Goal: Task Accomplishment & Management: Complete application form

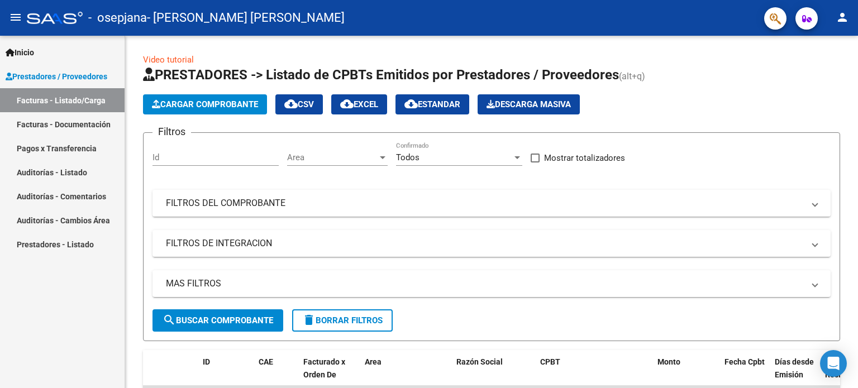
click at [836, 21] on mat-icon "person" at bounding box center [842, 17] width 13 height 13
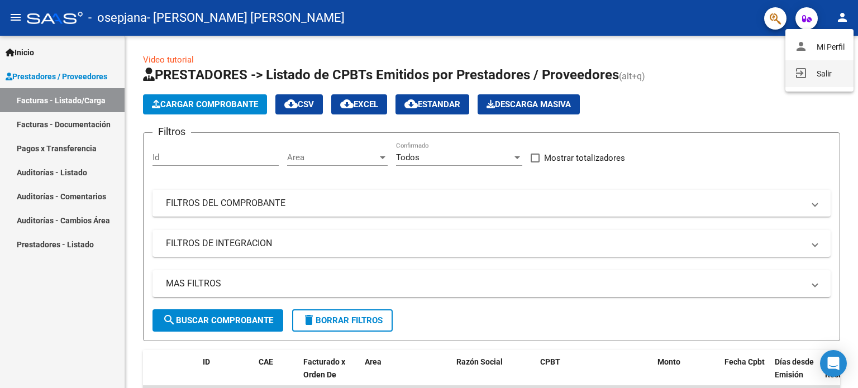
click at [834, 64] on button "exit_to_app Salir" at bounding box center [819, 73] width 68 height 27
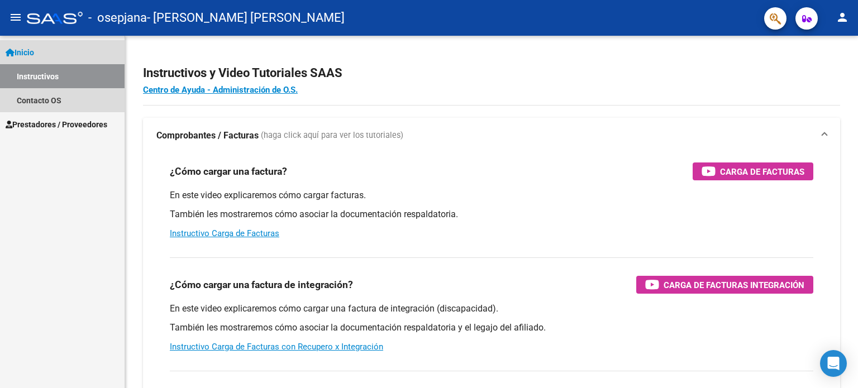
click at [60, 58] on link "Inicio" at bounding box center [62, 52] width 125 height 24
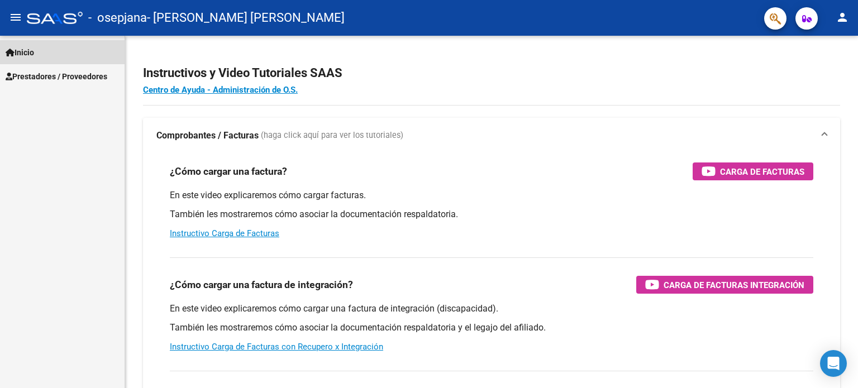
click at [58, 54] on link "Inicio" at bounding box center [62, 52] width 125 height 24
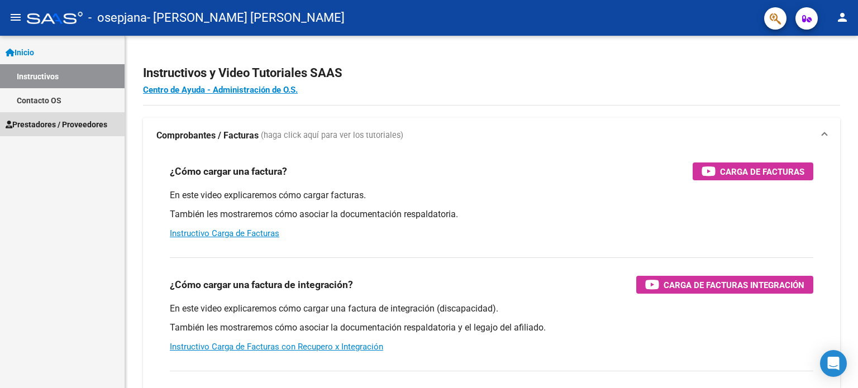
click at [55, 122] on span "Prestadores / Proveedores" at bounding box center [57, 124] width 102 height 12
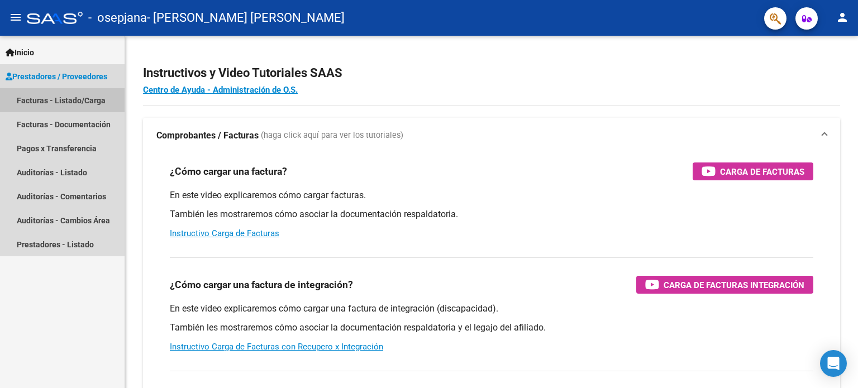
click at [58, 100] on link "Facturas - Listado/Carga" at bounding box center [62, 100] width 125 height 24
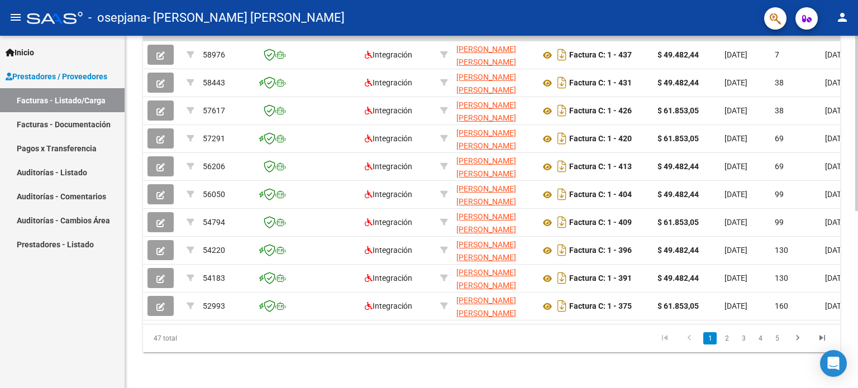
scroll to position [133, 0]
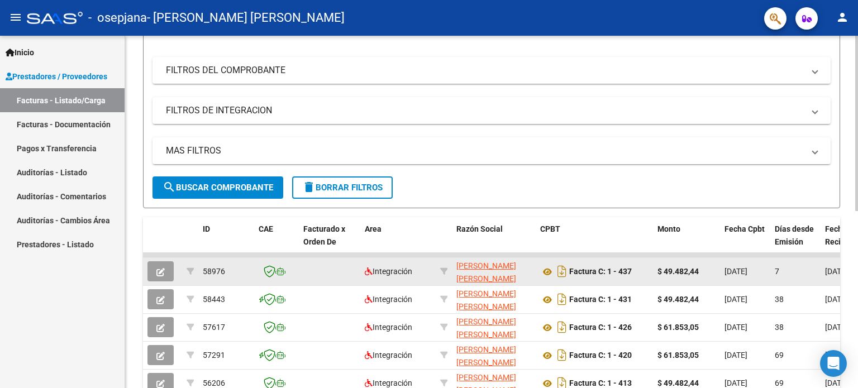
click at [158, 266] on span "button" at bounding box center [160, 271] width 8 height 10
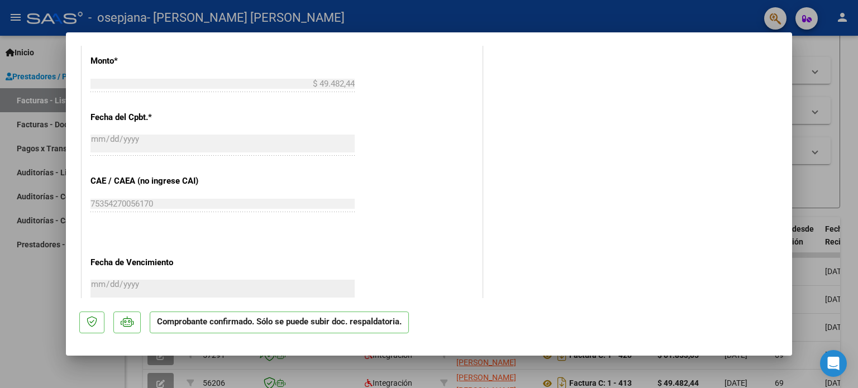
scroll to position [447, 0]
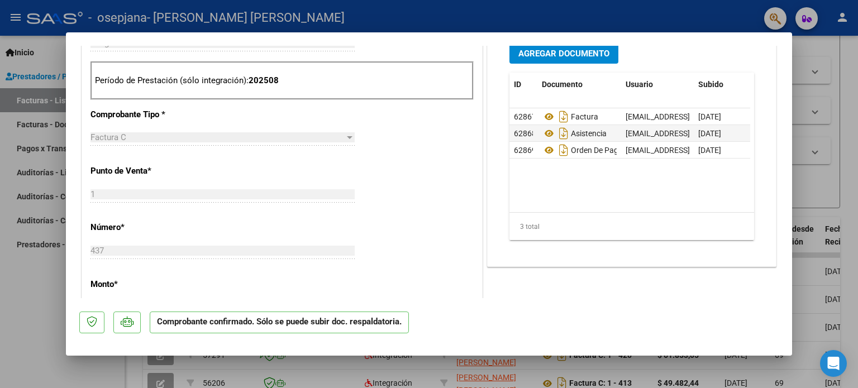
click at [41, 277] on div at bounding box center [429, 194] width 858 height 388
type input "$ 0,00"
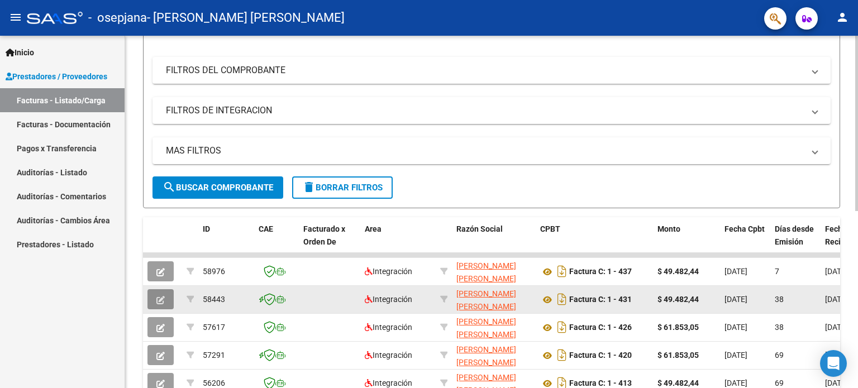
click at [154, 294] on button "button" at bounding box center [160, 299] width 26 height 20
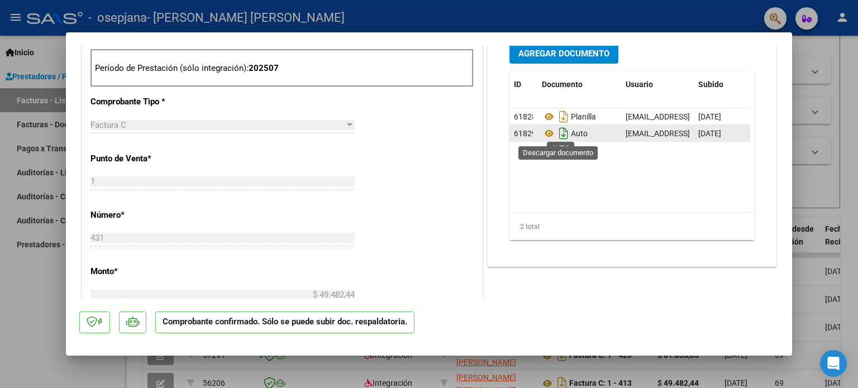
click at [556, 131] on icon "Descargar documento" at bounding box center [563, 134] width 15 height 18
click at [542, 136] on icon at bounding box center [549, 133] width 15 height 13
click at [40, 359] on div at bounding box center [429, 194] width 858 height 388
type input "$ 0,00"
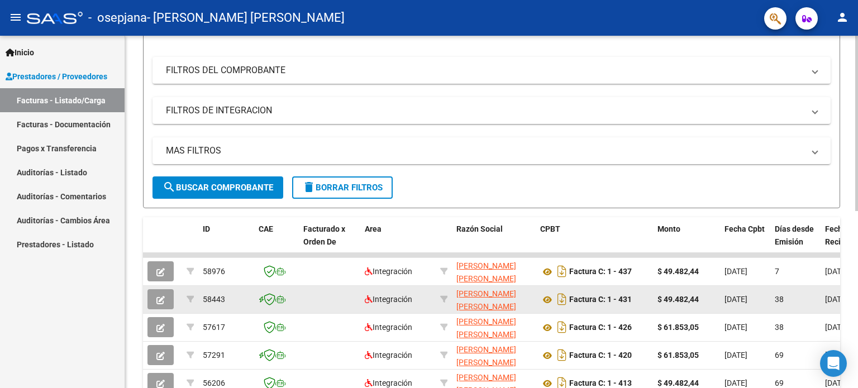
scroll to position [0, 0]
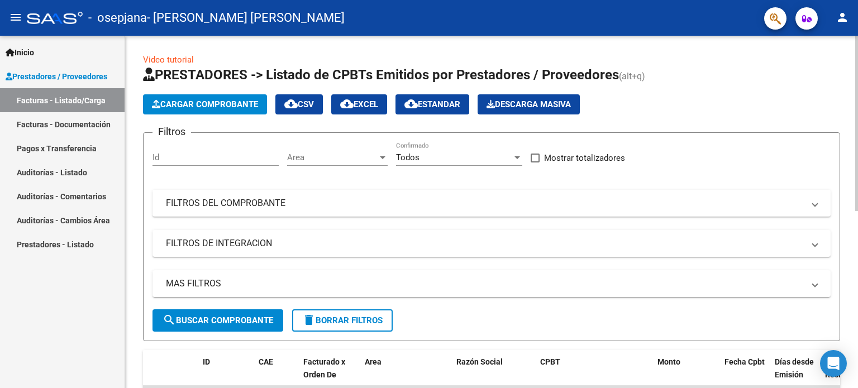
click at [218, 94] on button "Cargar Comprobante" at bounding box center [205, 104] width 124 height 20
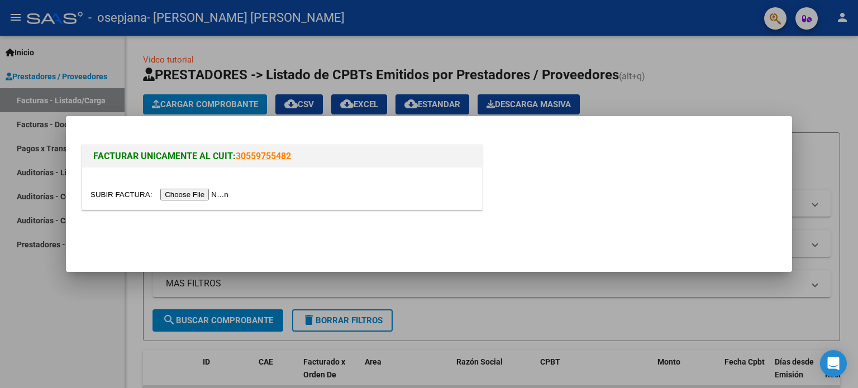
click at [206, 194] on input "file" at bounding box center [160, 195] width 141 height 12
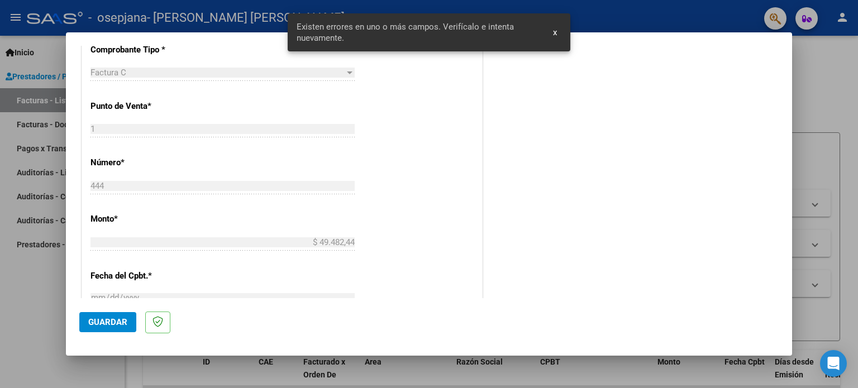
scroll to position [17, 0]
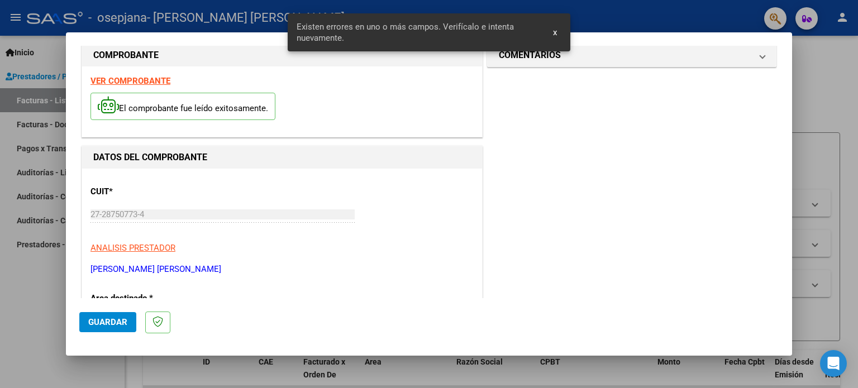
click at [0, 285] on div at bounding box center [429, 194] width 858 height 388
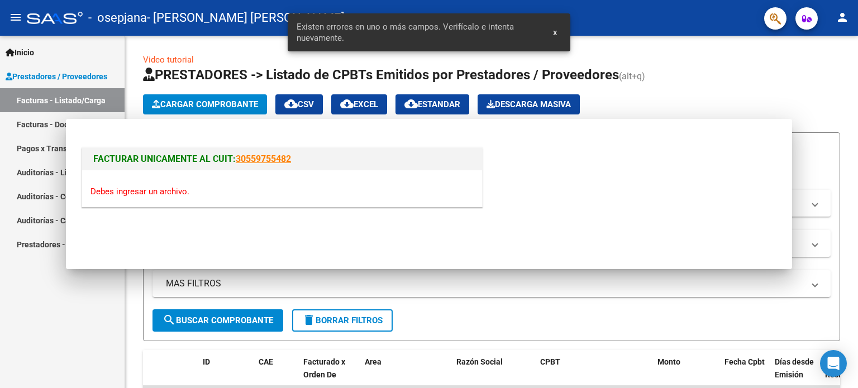
scroll to position [0, 0]
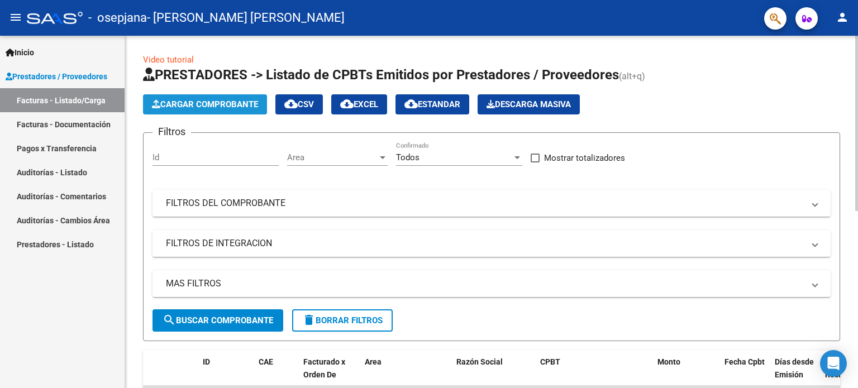
click at [228, 100] on span "Cargar Comprobante" at bounding box center [205, 104] width 106 height 10
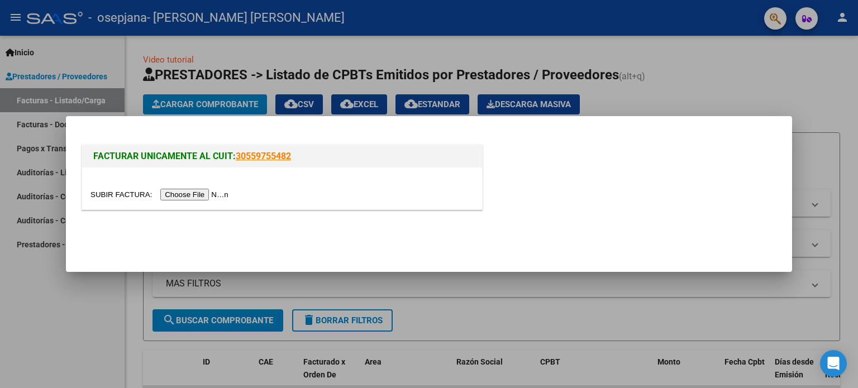
click at [216, 194] on input "file" at bounding box center [160, 195] width 141 height 12
click at [193, 193] on input "file" at bounding box center [160, 195] width 141 height 12
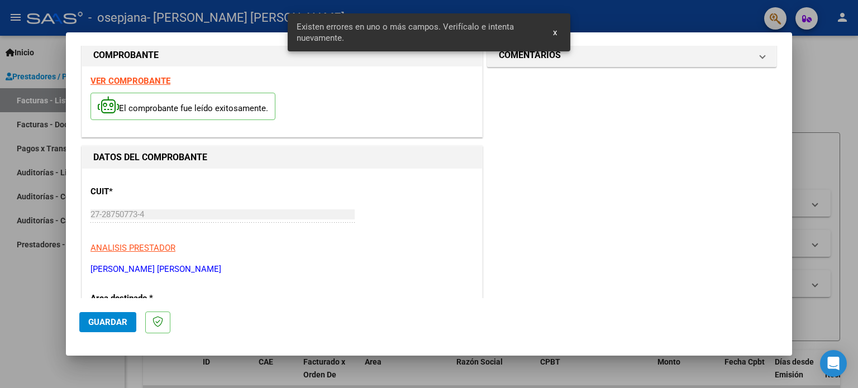
scroll to position [241, 0]
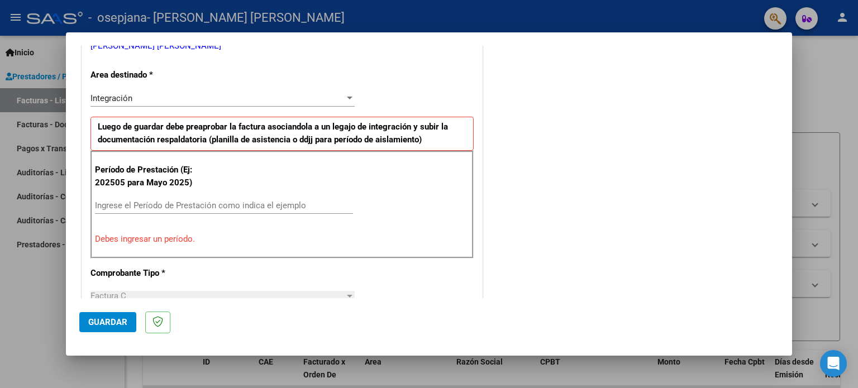
click at [218, 204] on input "Ingrese el Período de Prestación como indica el ejemplo" at bounding box center [224, 206] width 258 height 10
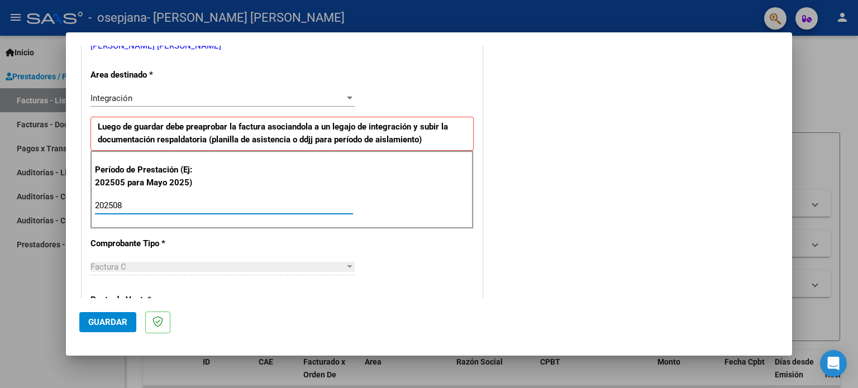
type input "202508"
click at [117, 326] on span "Guardar" at bounding box center [107, 322] width 39 height 10
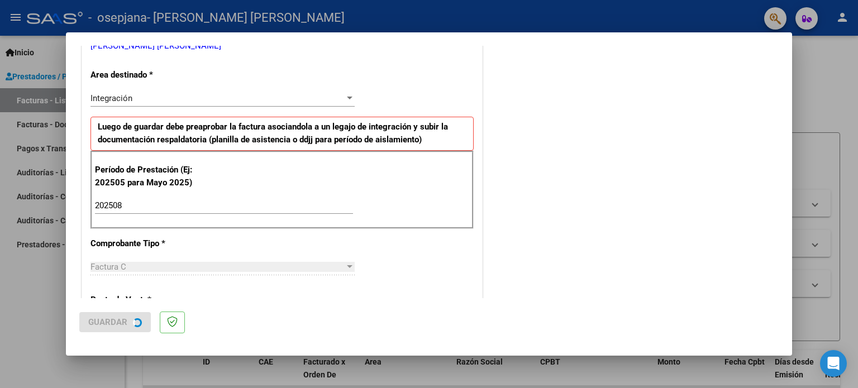
scroll to position [0, 0]
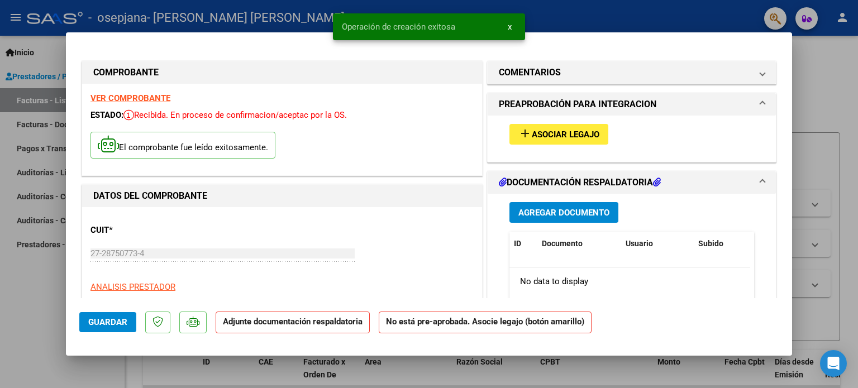
click at [518, 140] on mat-icon "add" at bounding box center [524, 133] width 13 height 13
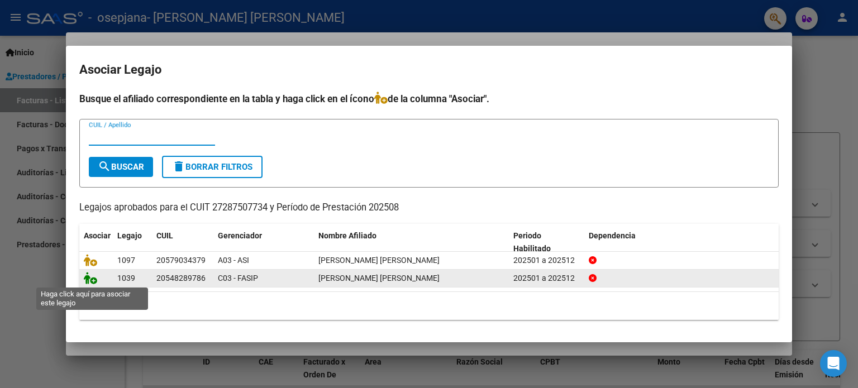
click at [90, 276] on icon at bounding box center [90, 278] width 13 height 12
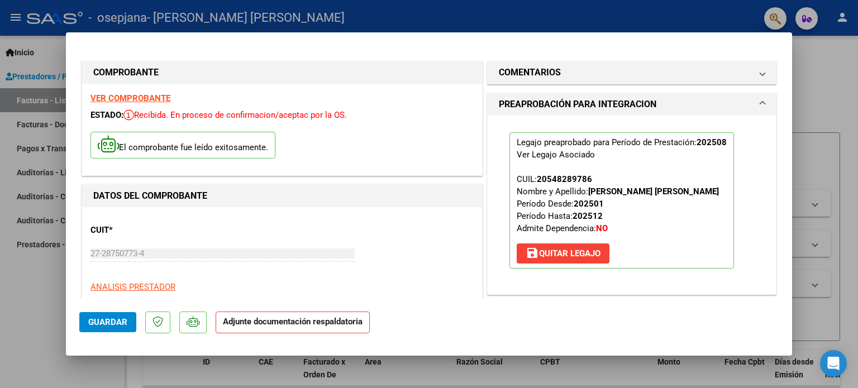
scroll to position [223, 0]
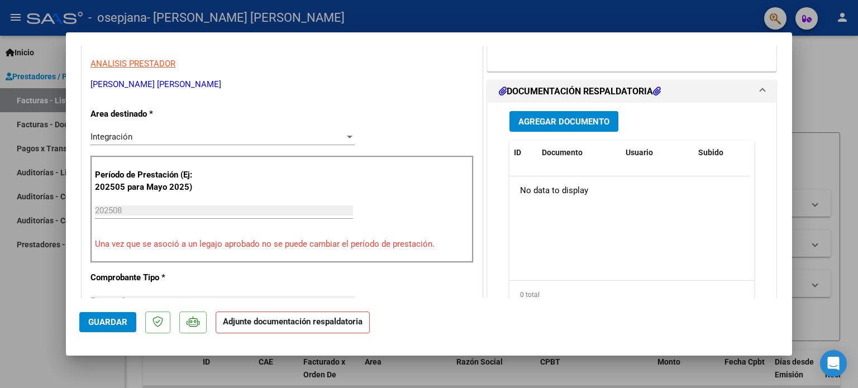
click at [574, 118] on span "Agregar Documento" at bounding box center [563, 122] width 91 height 10
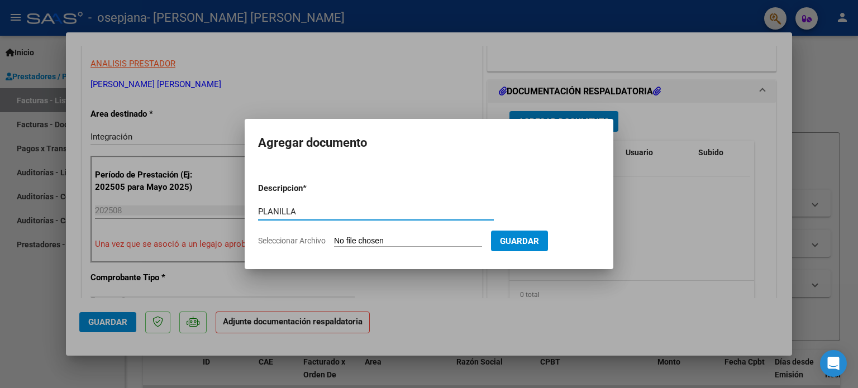
type input "PLANILLA"
click at [362, 238] on input "Seleccionar Archivo" at bounding box center [408, 241] width 148 height 11
type input "C:\fakepath\BARRERA_1.JPG"
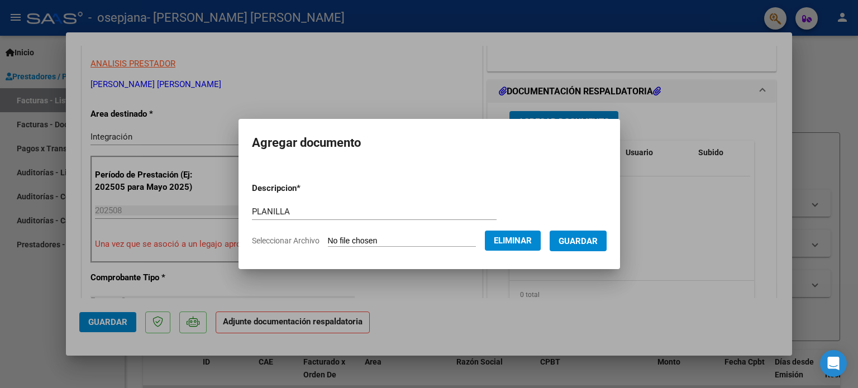
click at [579, 238] on span "Guardar" at bounding box center [578, 241] width 39 height 10
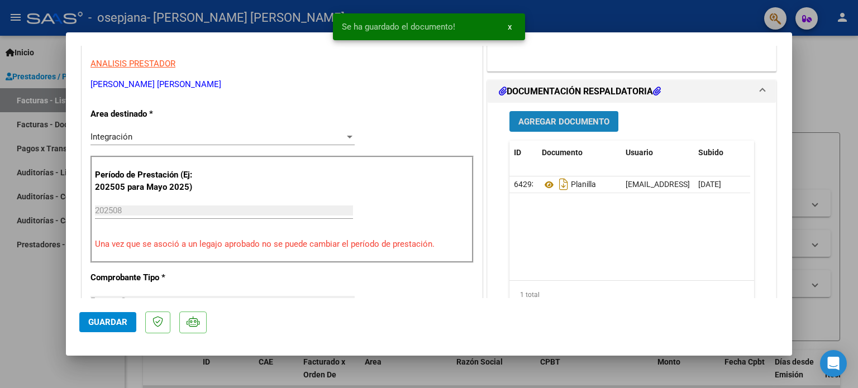
click at [556, 128] on button "Agregar Documento" at bounding box center [563, 121] width 109 height 21
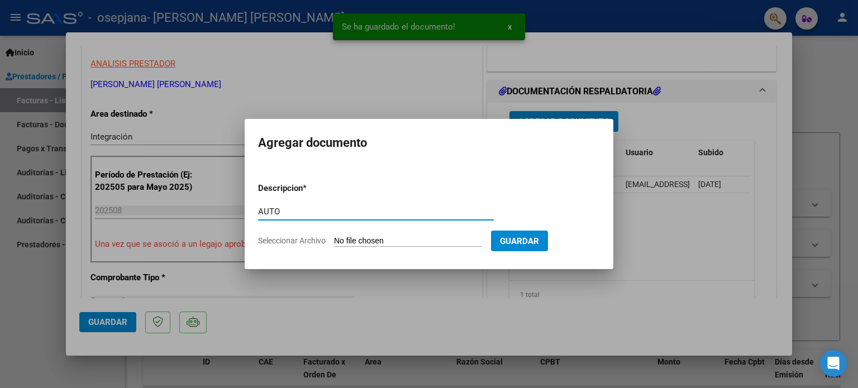
type input "AUTO"
click at [433, 237] on input "Seleccionar Archivo" at bounding box center [408, 241] width 148 height 11
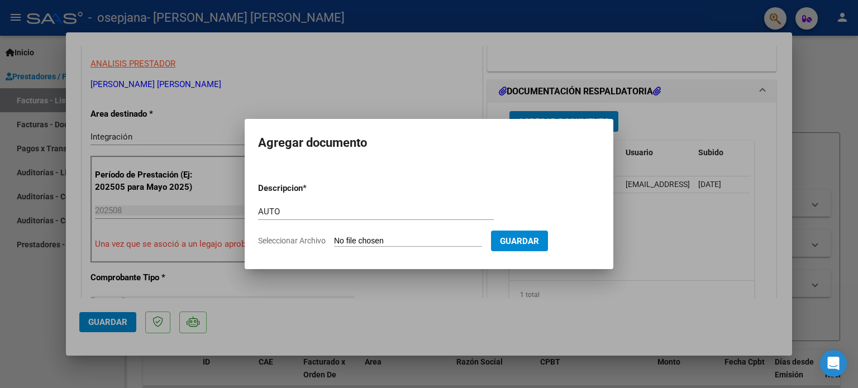
type input "C:\fakepath\27287507734-FACTURA_C-1-431-ANEXO-AUTO.png"
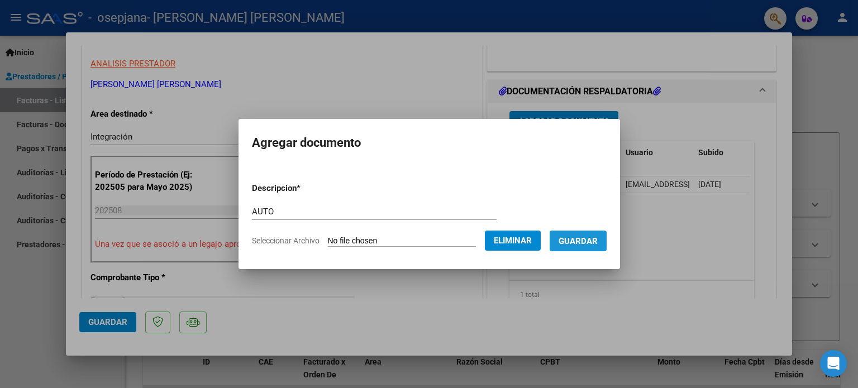
click at [597, 246] on span "Guardar" at bounding box center [578, 241] width 39 height 10
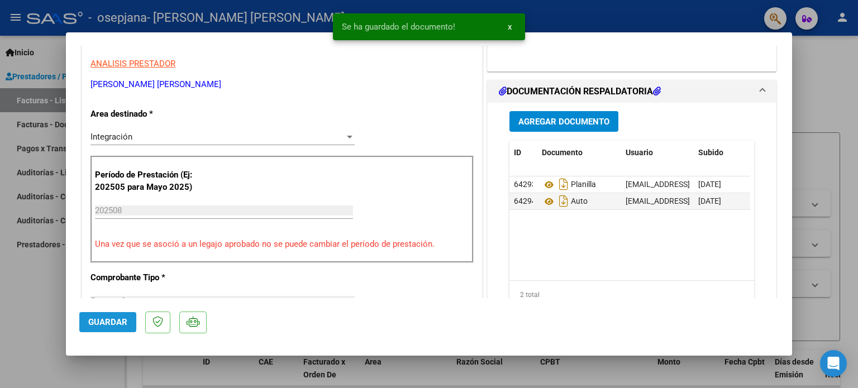
click at [116, 321] on span "Guardar" at bounding box center [107, 322] width 39 height 10
click at [30, 294] on div at bounding box center [429, 194] width 858 height 388
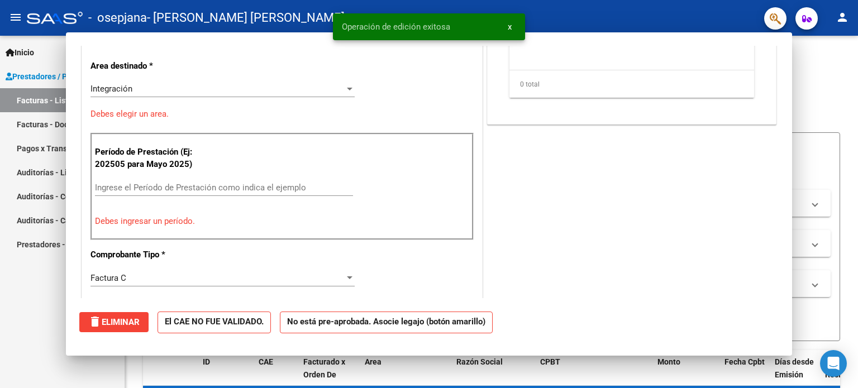
scroll to position [0, 0]
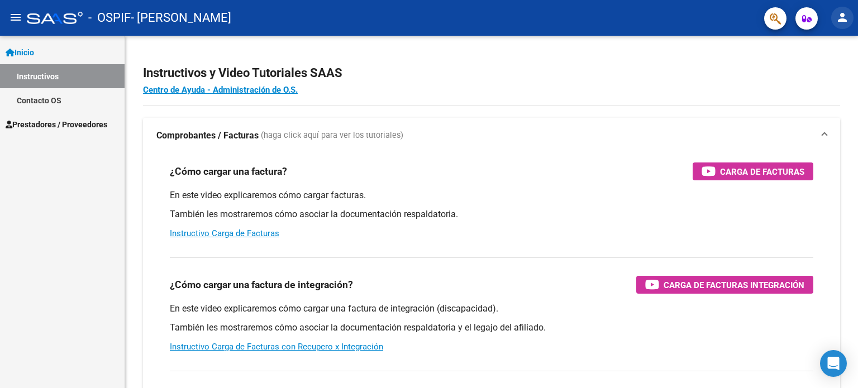
click at [839, 18] on mat-icon "person" at bounding box center [842, 17] width 13 height 13
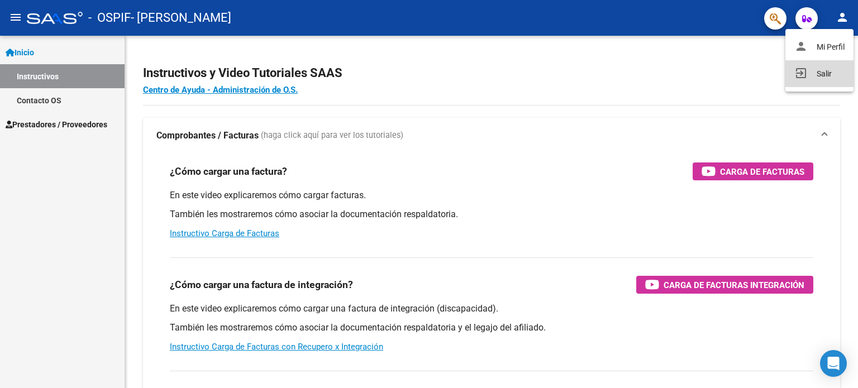
click at [807, 71] on button "exit_to_app Salir" at bounding box center [819, 73] width 68 height 27
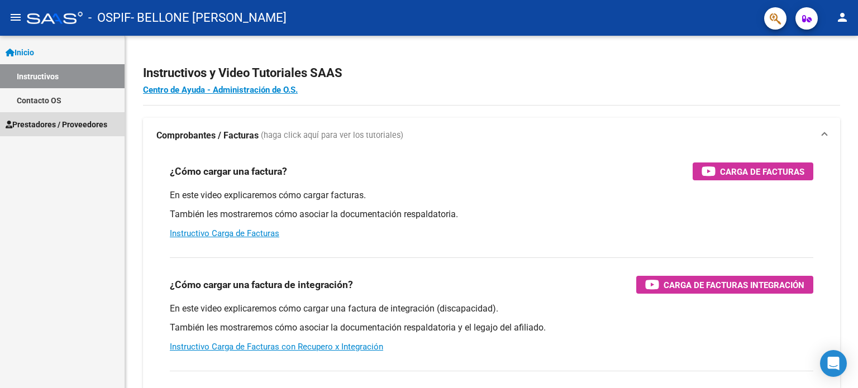
click at [75, 132] on link "Prestadores / Proveedores" at bounding box center [62, 124] width 125 height 24
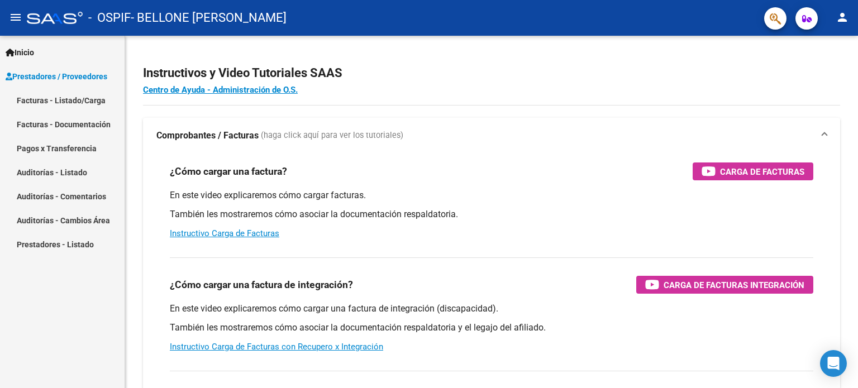
click at [89, 142] on link "Pagos x Transferencia" at bounding box center [62, 148] width 125 height 24
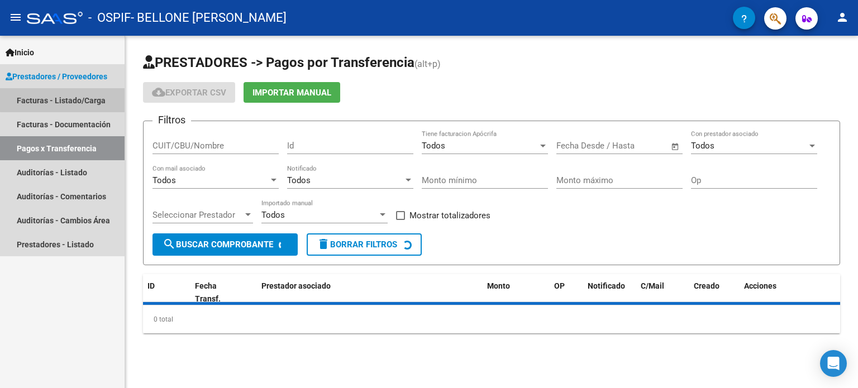
click at [93, 94] on link "Facturas - Listado/Carga" at bounding box center [62, 100] width 125 height 24
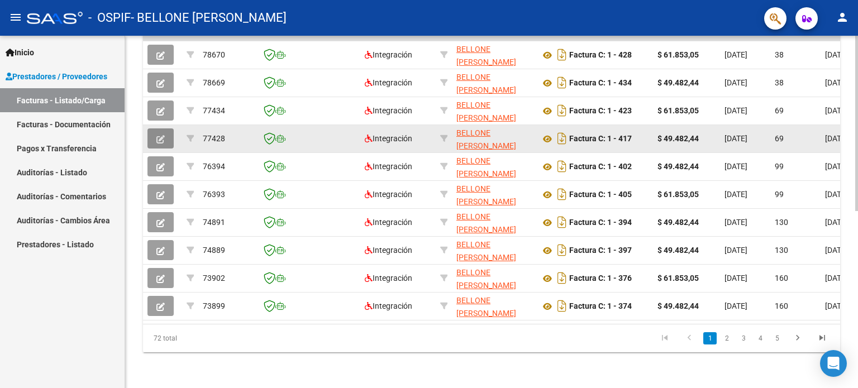
click at [159, 133] on span "button" at bounding box center [160, 138] width 8 height 10
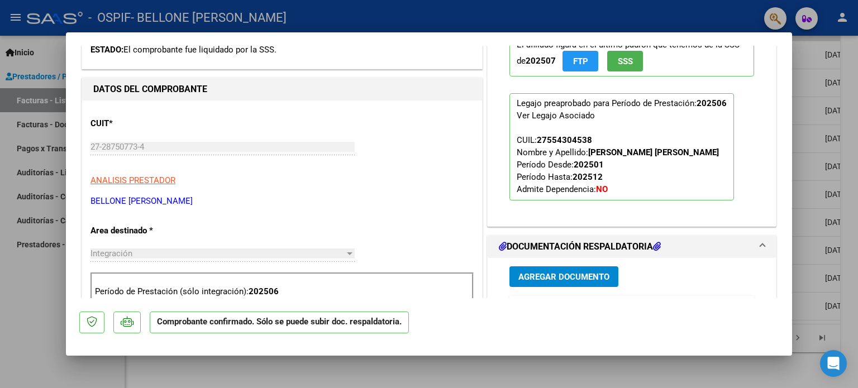
scroll to position [447, 0]
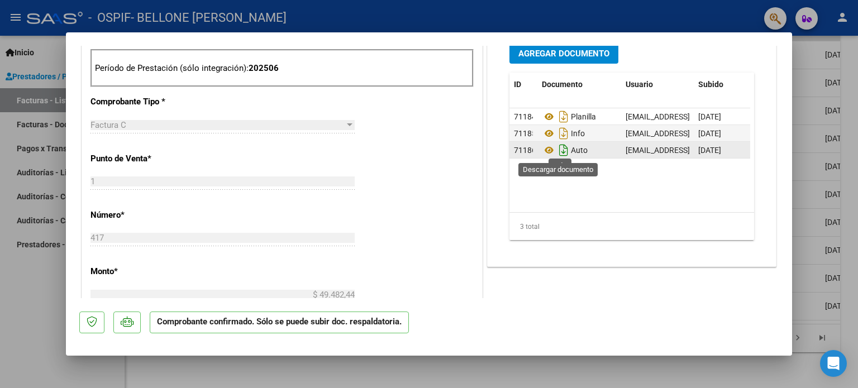
click at [561, 146] on icon "Descargar documento" at bounding box center [563, 150] width 15 height 18
click at [43, 270] on div at bounding box center [429, 194] width 858 height 388
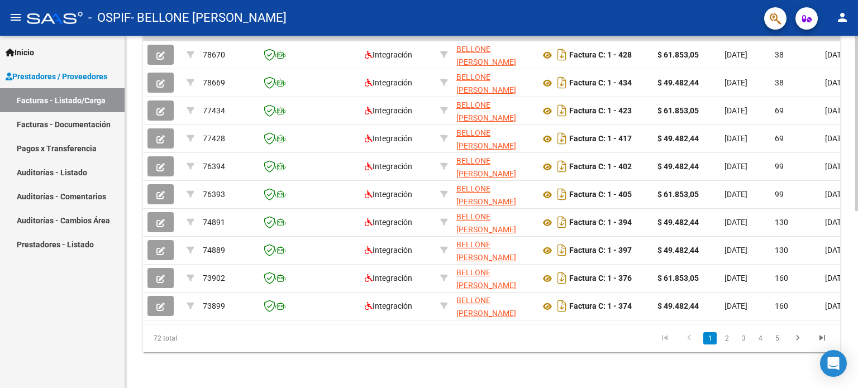
scroll to position [0, 0]
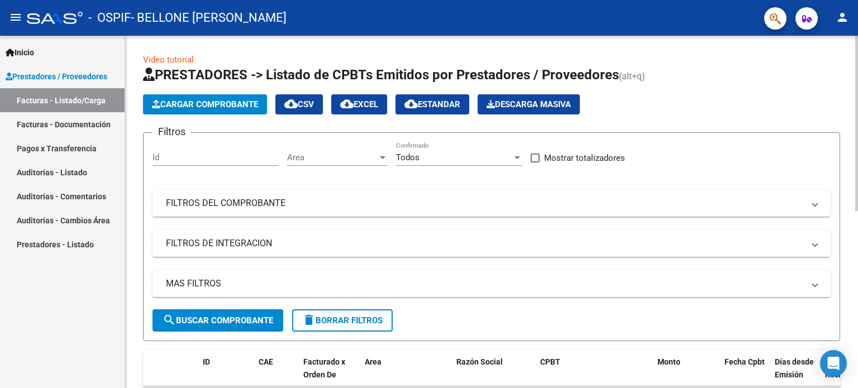
click at [243, 107] on span "Cargar Comprobante" at bounding box center [205, 104] width 106 height 10
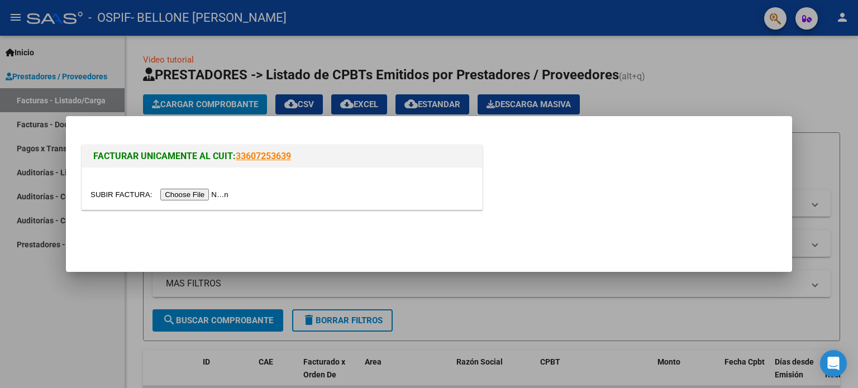
click at [199, 189] on input "file" at bounding box center [160, 195] width 141 height 12
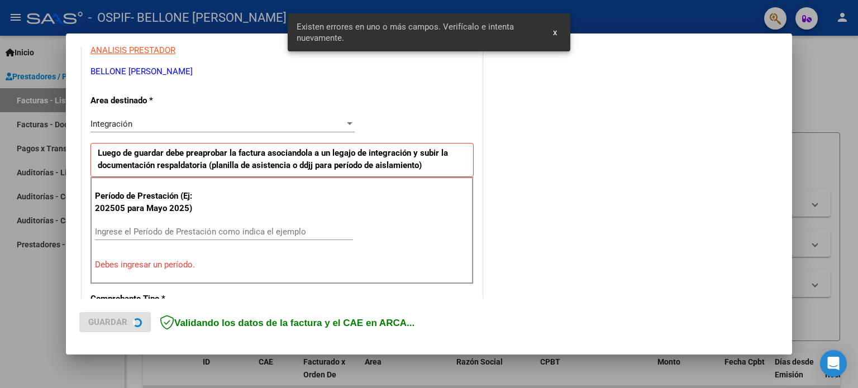
scroll to position [241, 0]
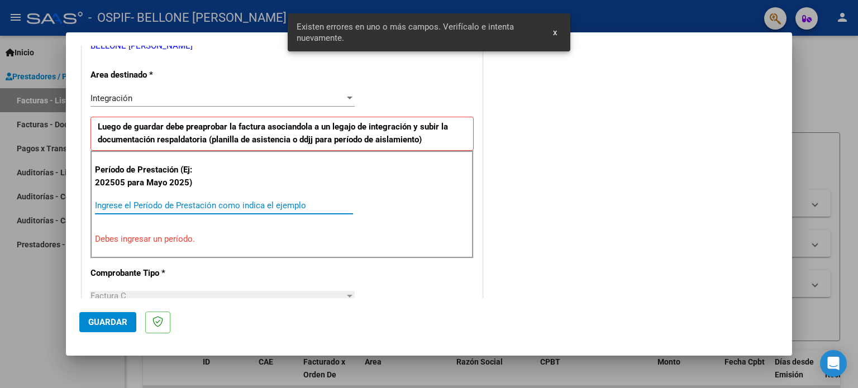
click at [204, 205] on input "Ingrese el Período de Prestación como indica el ejemplo" at bounding box center [224, 206] width 258 height 10
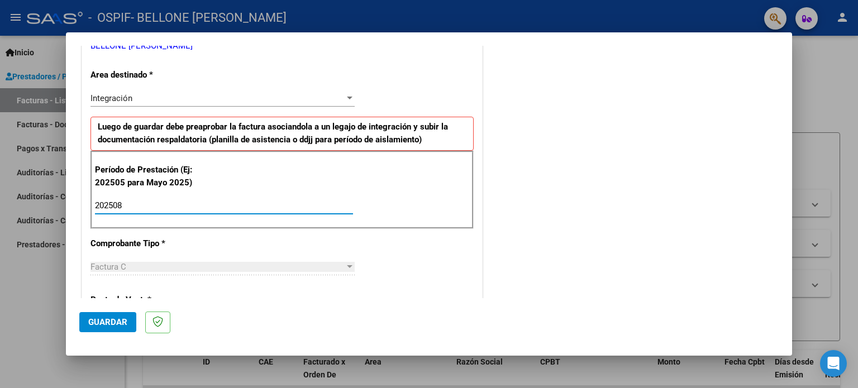
type input "202508"
click at [123, 313] on button "Guardar" at bounding box center [107, 322] width 57 height 20
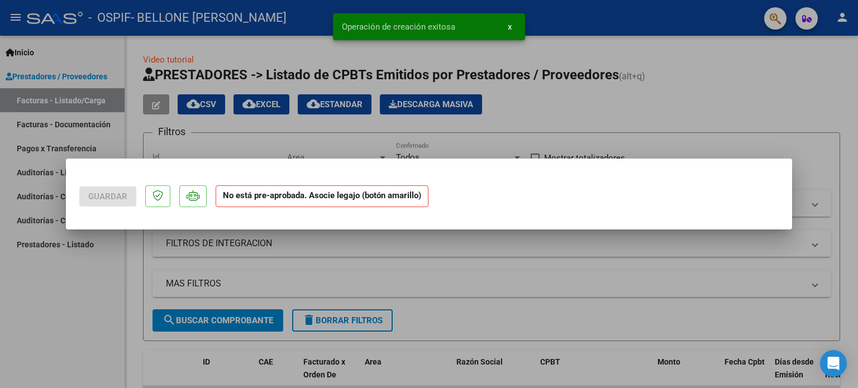
scroll to position [0, 0]
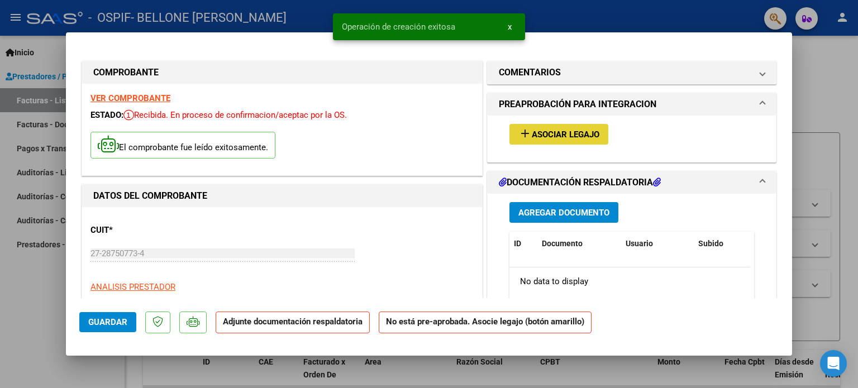
click at [551, 129] on span "add Asociar Legajo" at bounding box center [558, 134] width 81 height 10
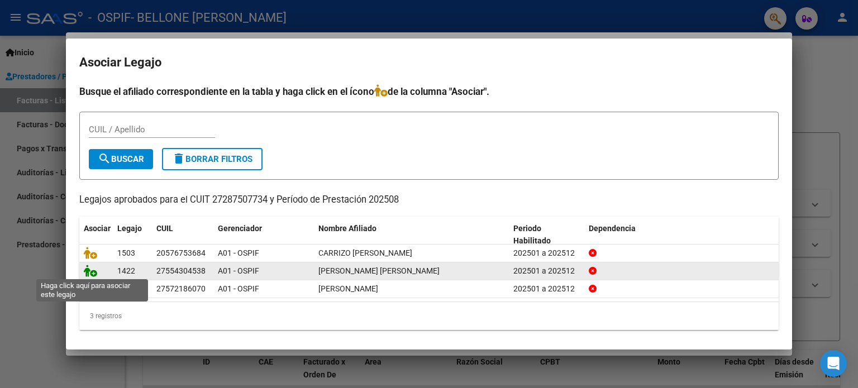
click at [93, 265] on icon at bounding box center [90, 271] width 13 height 12
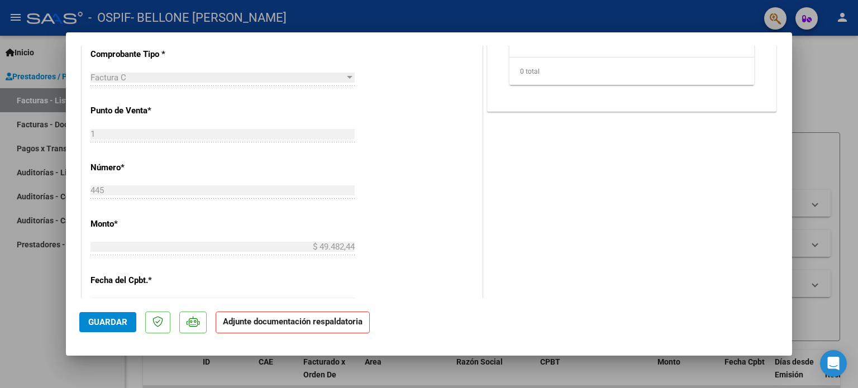
scroll to position [223, 0]
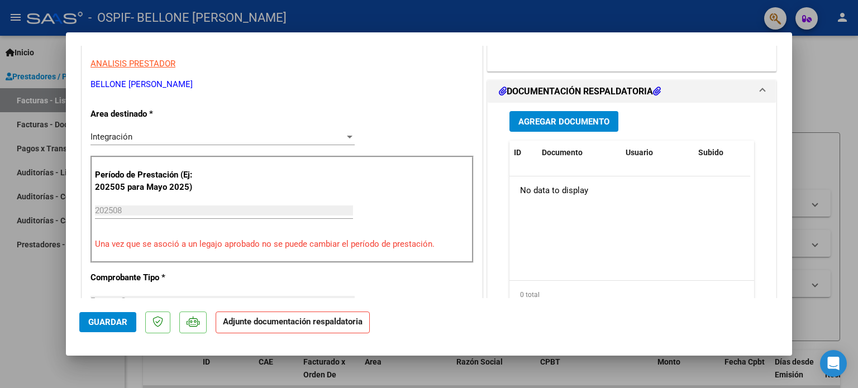
click at [576, 127] on button "Agregar Documento" at bounding box center [563, 121] width 109 height 21
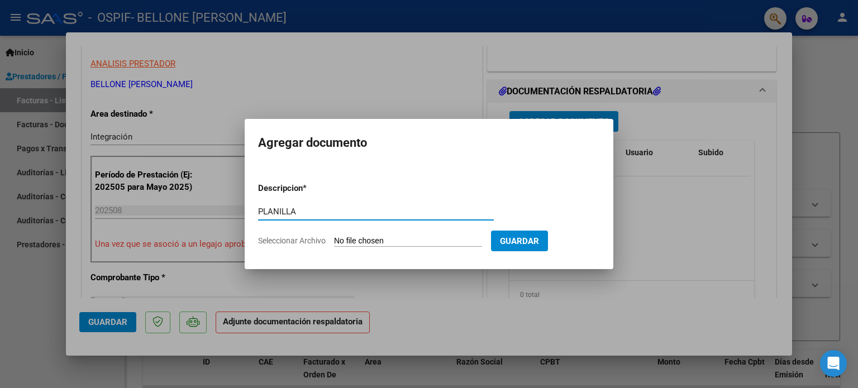
type input "PLANILLA"
click at [423, 241] on input "Seleccionar Archivo" at bounding box center [408, 241] width 148 height 11
type input "C:\fakepath\27287507734-FACTURA_C-1-417-ANEXO-AUTO.png"
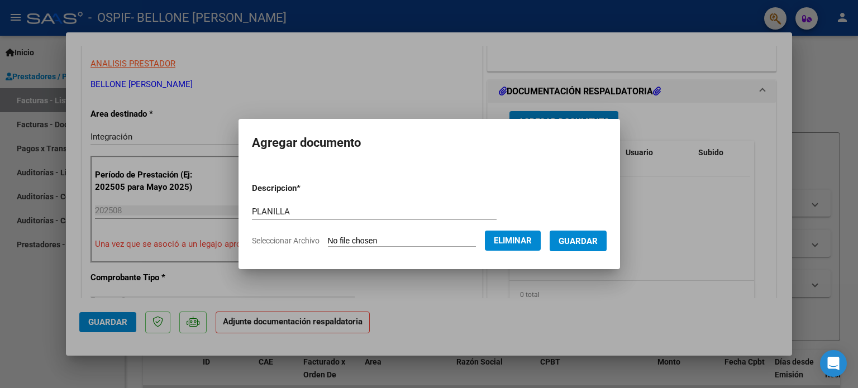
click at [579, 250] on button "Guardar" at bounding box center [578, 241] width 57 height 21
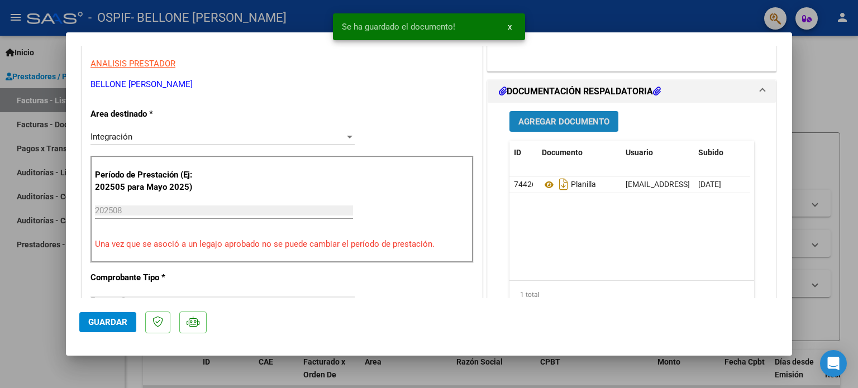
click at [537, 125] on span "Agregar Documento" at bounding box center [563, 122] width 91 height 10
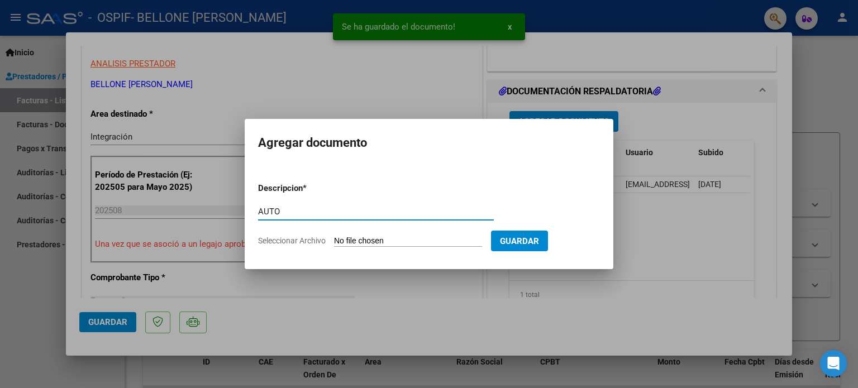
type input "AUTO"
click at [418, 238] on input "Seleccionar Archivo" at bounding box center [408, 241] width 148 height 11
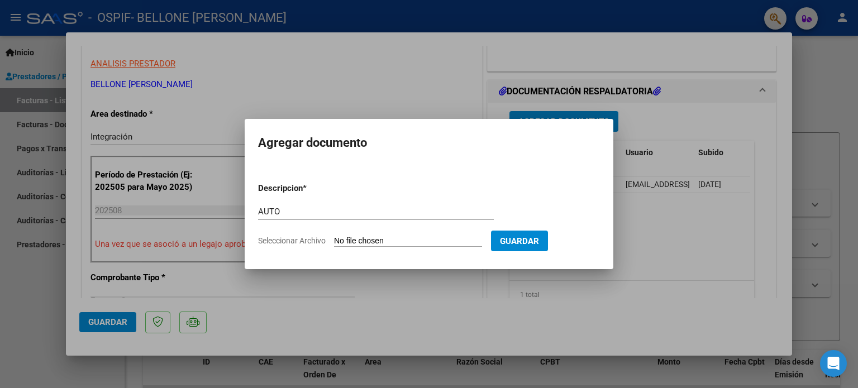
click at [359, 240] on input "Seleccionar Archivo" at bounding box center [408, 241] width 148 height 11
type input "C:\fakepath\27287507734-FACTURA_C-1-417-ANEXO-AUTO.png"
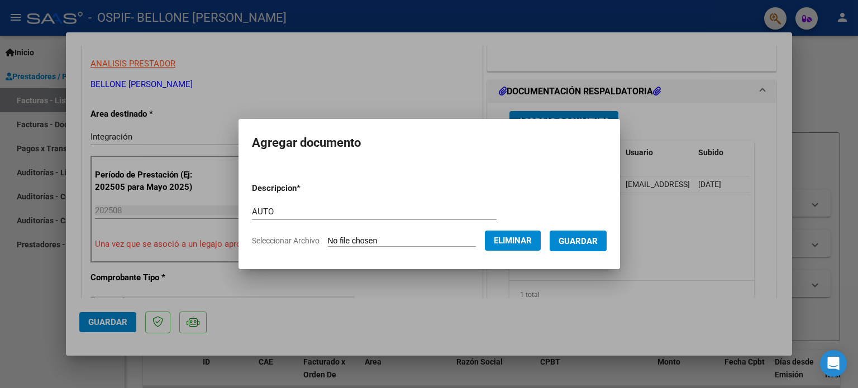
click at [605, 248] on button "Guardar" at bounding box center [578, 241] width 57 height 21
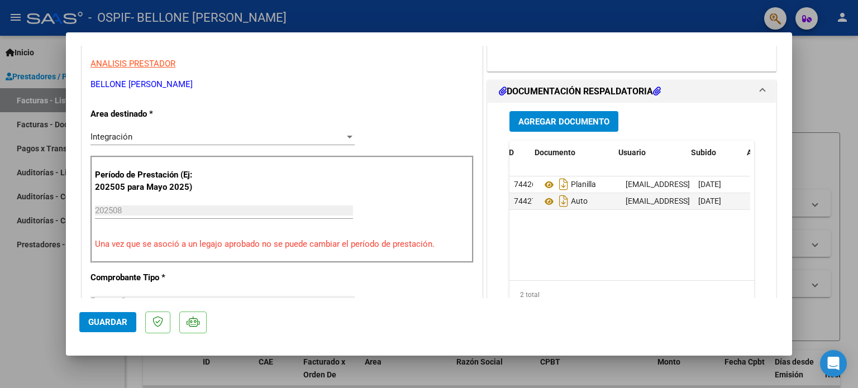
scroll to position [0, 47]
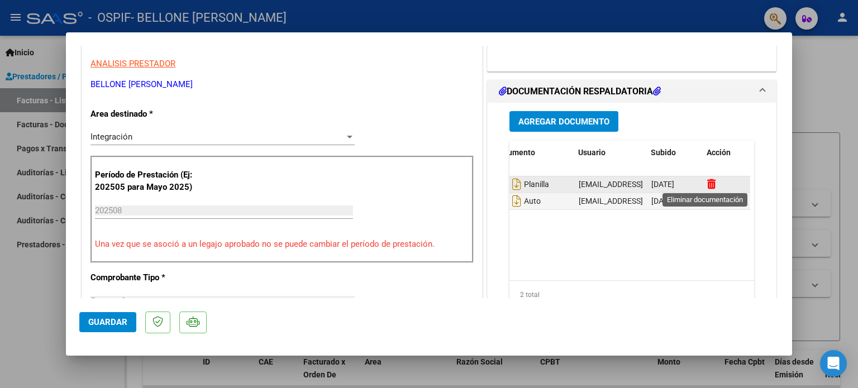
click at [707, 185] on icon at bounding box center [711, 184] width 8 height 11
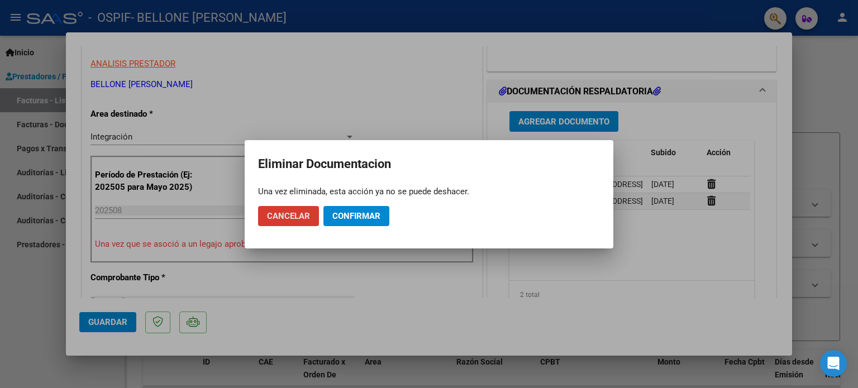
click at [350, 217] on span "Confirmar" at bounding box center [356, 216] width 48 height 10
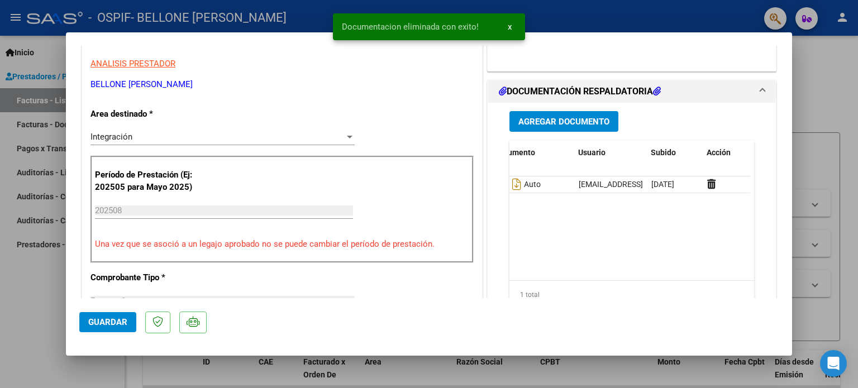
click at [576, 123] on span "Agregar Documento" at bounding box center [563, 122] width 91 height 10
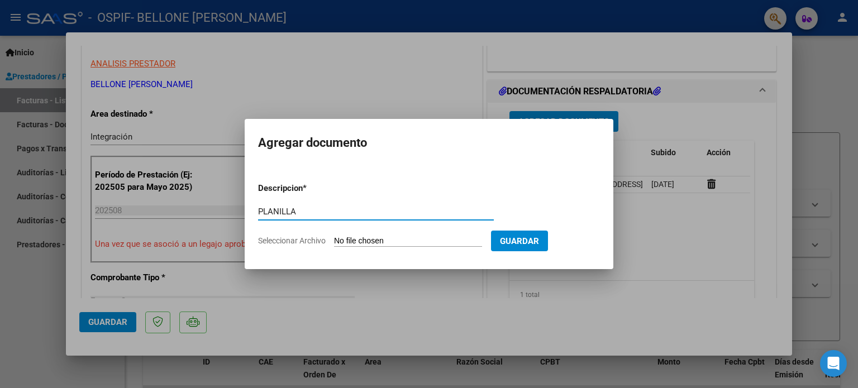
type input "PLANILLA"
click at [378, 245] on input "Seleccionar Archivo" at bounding box center [408, 241] width 148 height 11
type input "C:\fakepath\Ana García_1.JPG"
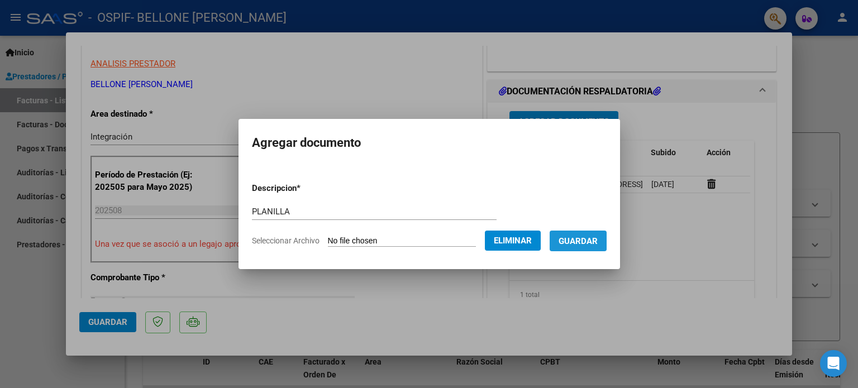
click at [576, 236] on span "Guardar" at bounding box center [578, 241] width 39 height 10
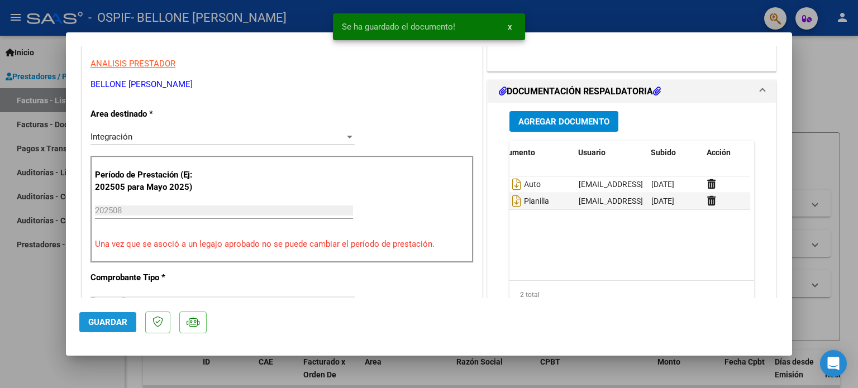
click at [116, 323] on span "Guardar" at bounding box center [107, 322] width 39 height 10
click at [32, 301] on div at bounding box center [429, 194] width 858 height 388
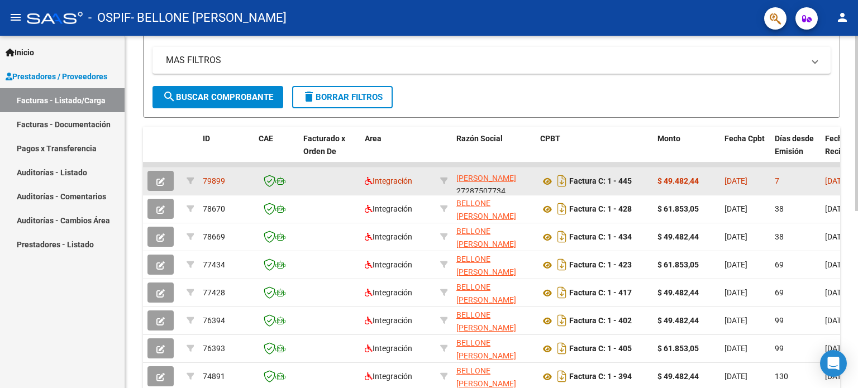
scroll to position [14, 0]
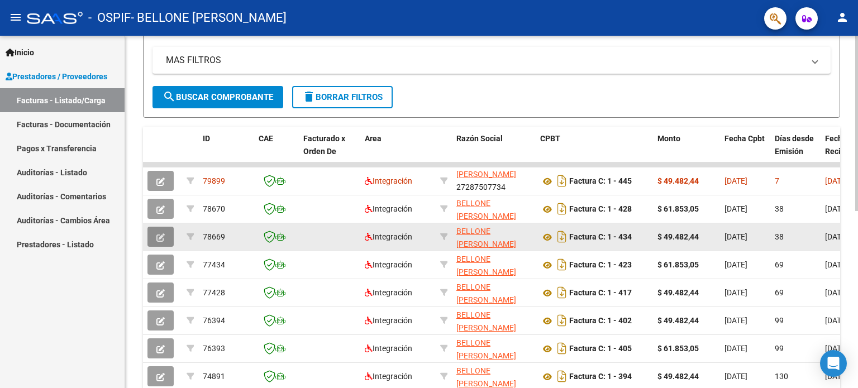
click at [161, 232] on span "button" at bounding box center [160, 237] width 8 height 10
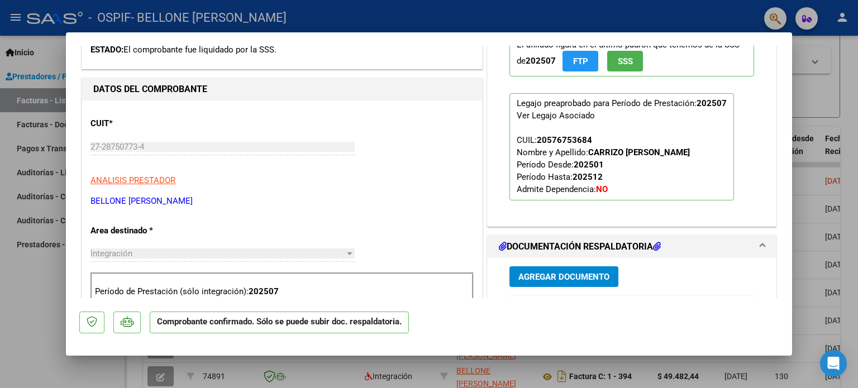
scroll to position [447, 0]
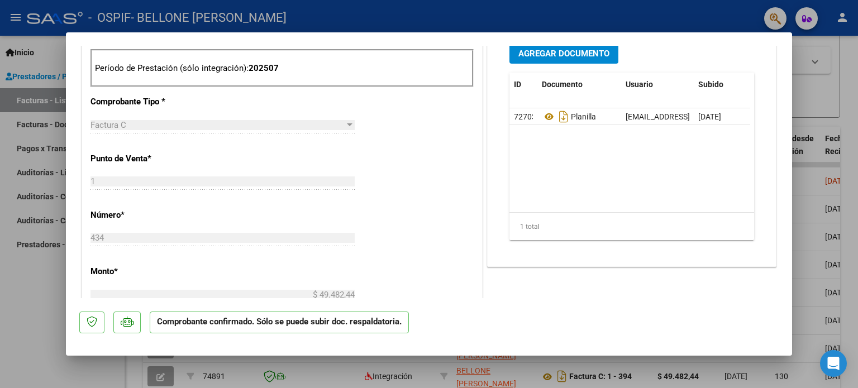
click at [24, 337] on div at bounding box center [429, 194] width 858 height 388
type input "$ 0,00"
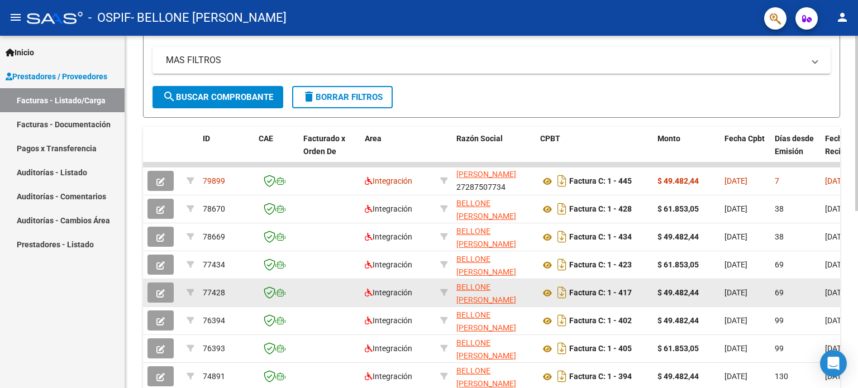
scroll to position [0, 0]
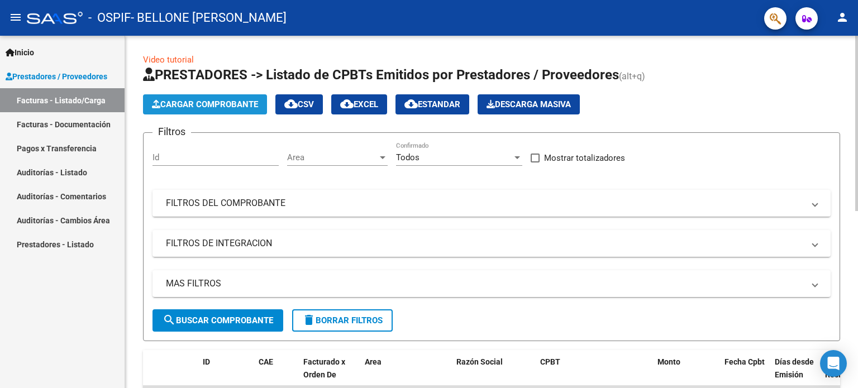
click at [181, 102] on span "Cargar Comprobante" at bounding box center [205, 104] width 106 height 10
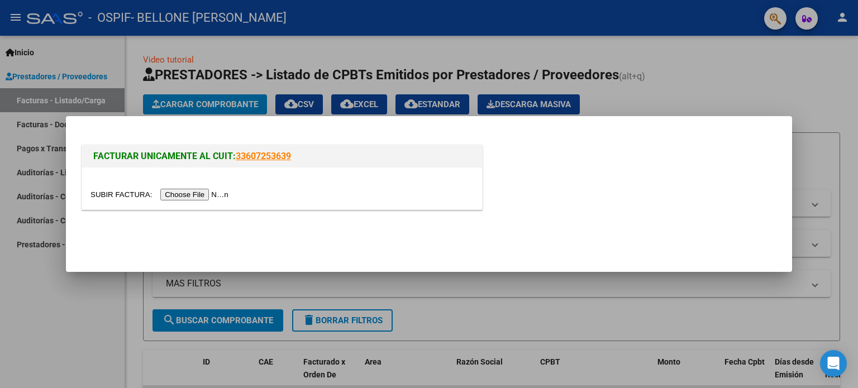
click at [225, 196] on input "file" at bounding box center [160, 195] width 141 height 12
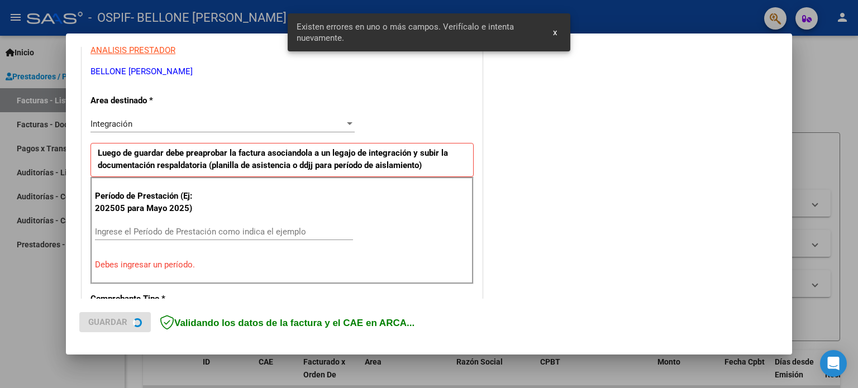
scroll to position [241, 0]
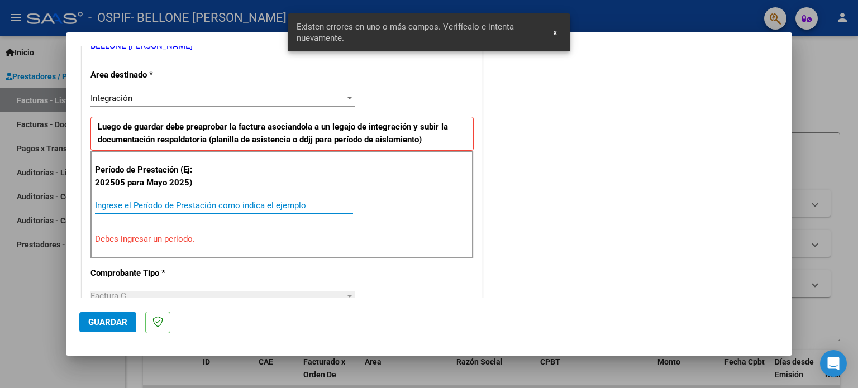
click at [252, 206] on input "Ingrese el Período de Prestación como indica el ejemplo" at bounding box center [224, 206] width 258 height 10
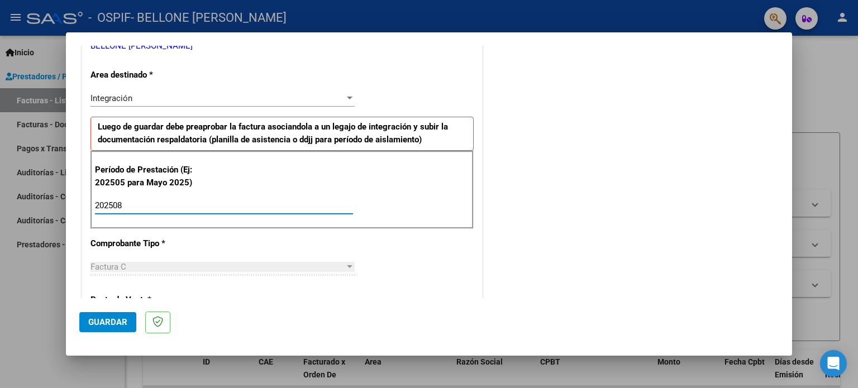
type input "202508"
click at [123, 327] on span "Guardar" at bounding box center [107, 322] width 39 height 10
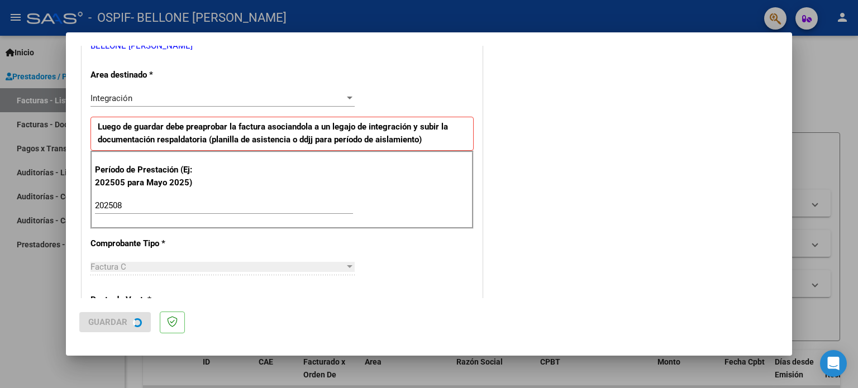
scroll to position [0, 0]
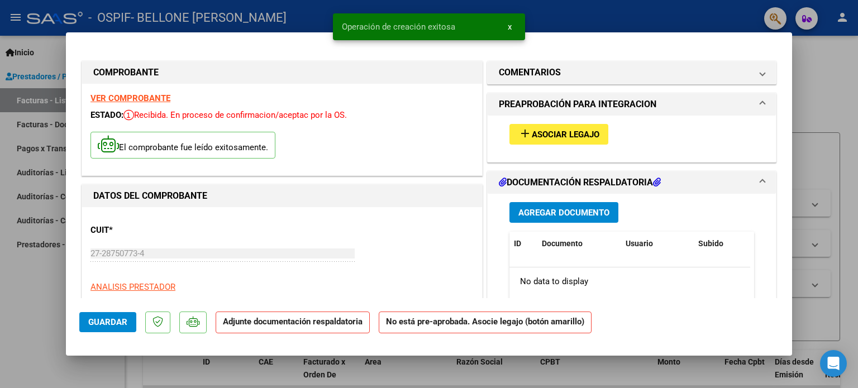
click at [545, 127] on button "add Asociar Legajo" at bounding box center [558, 134] width 99 height 21
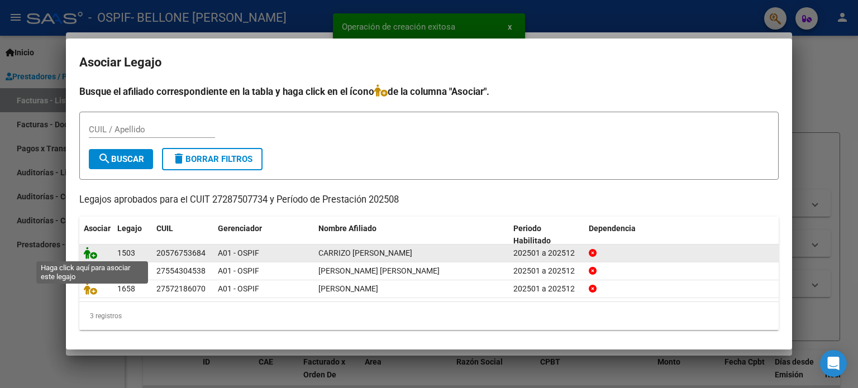
click at [89, 248] on icon at bounding box center [90, 253] width 13 height 12
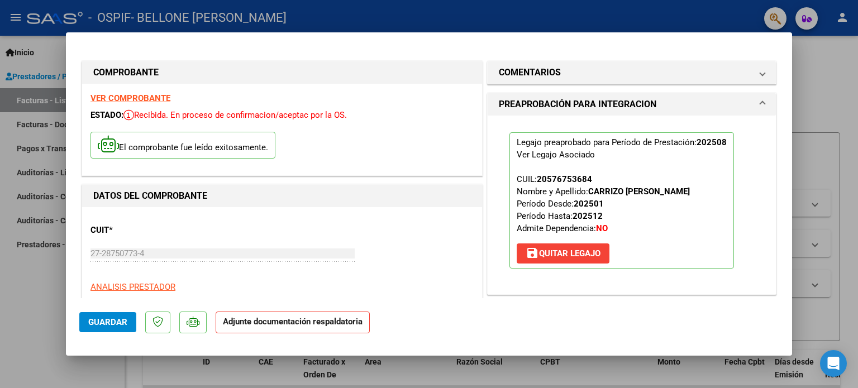
scroll to position [223, 0]
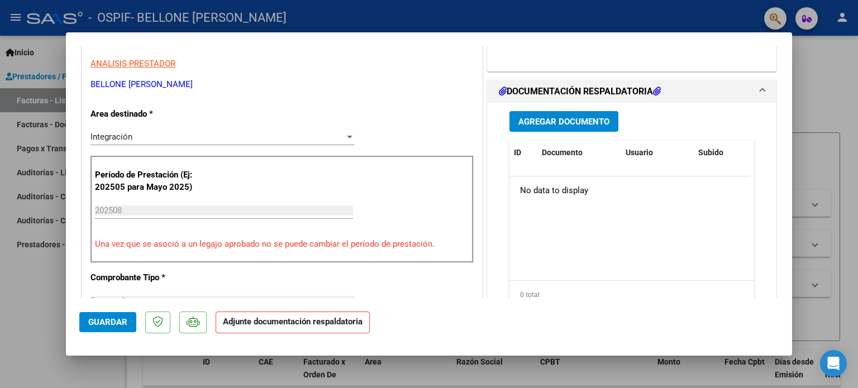
click at [545, 118] on span "Agregar Documento" at bounding box center [563, 122] width 91 height 10
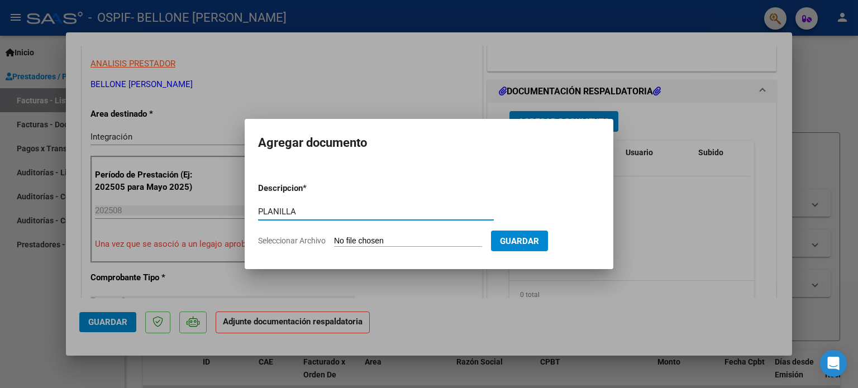
type input "PLANILLA"
click at [380, 238] on input "Seleccionar Archivo" at bounding box center [408, 241] width 148 height 11
type input "C:\fakepath\NEHEMIAS Carrizo_1.JPG"
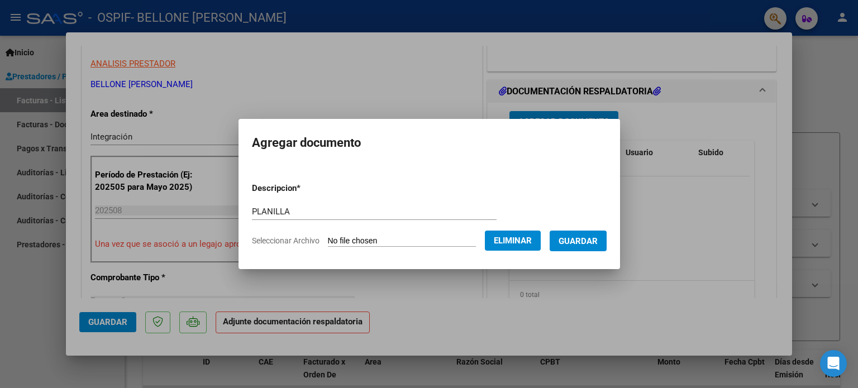
click at [585, 240] on span "Guardar" at bounding box center [578, 241] width 39 height 10
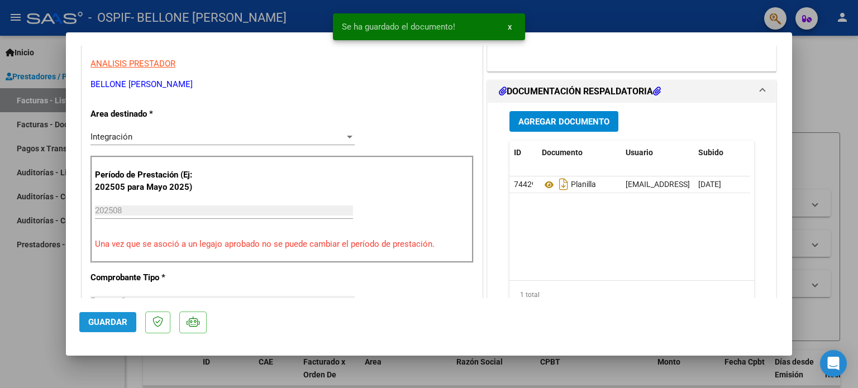
click at [94, 324] on span "Guardar" at bounding box center [107, 322] width 39 height 10
click at [35, 281] on div at bounding box center [429, 194] width 858 height 388
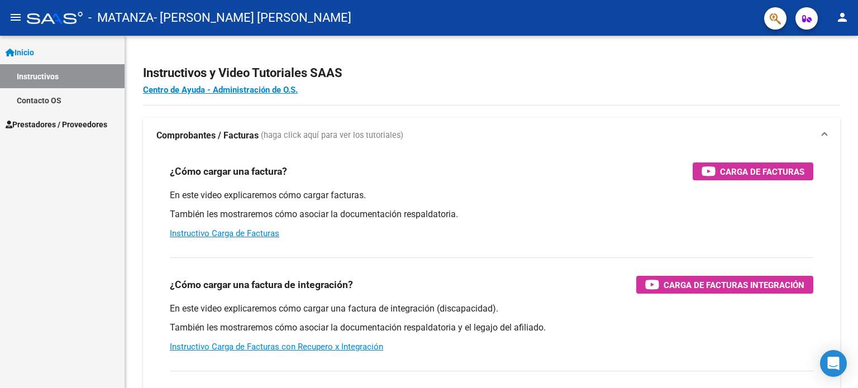
click at [37, 116] on link "Prestadores / Proveedores" at bounding box center [62, 124] width 125 height 24
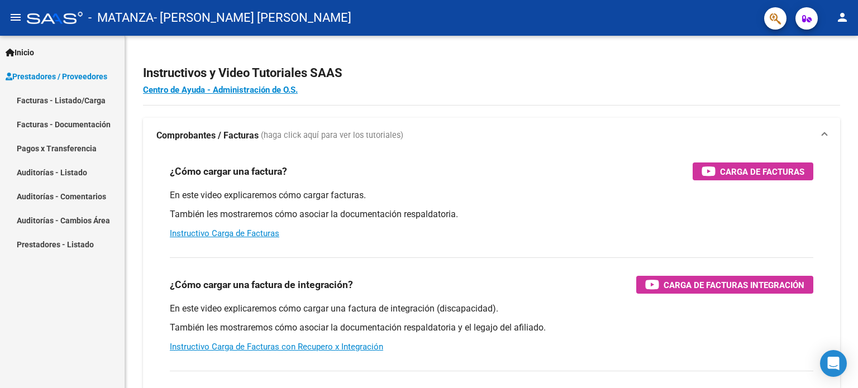
click at [70, 101] on link "Facturas - Listado/Carga" at bounding box center [62, 100] width 125 height 24
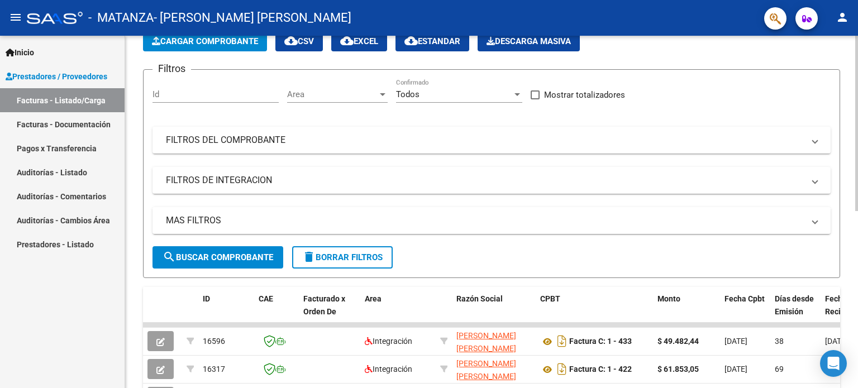
scroll to position [287, 0]
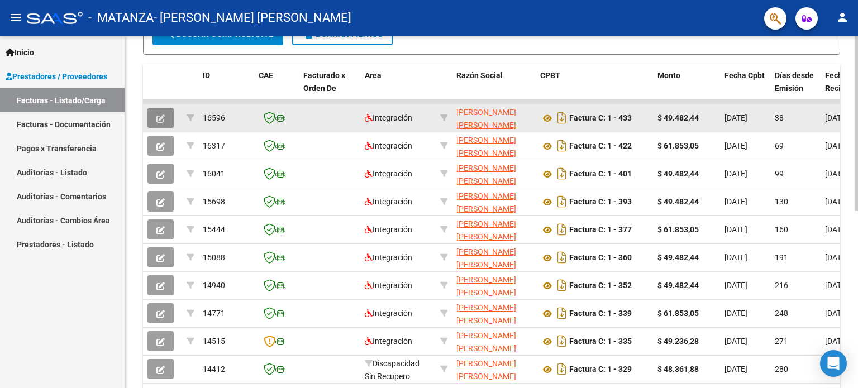
click at [165, 111] on button "button" at bounding box center [160, 118] width 26 height 20
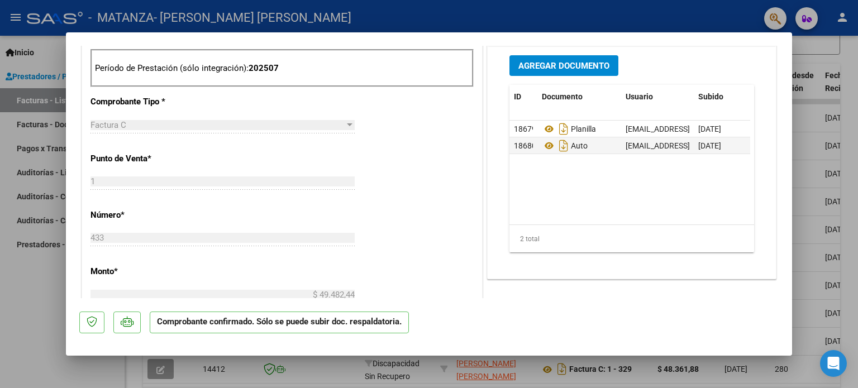
scroll to position [468, 0]
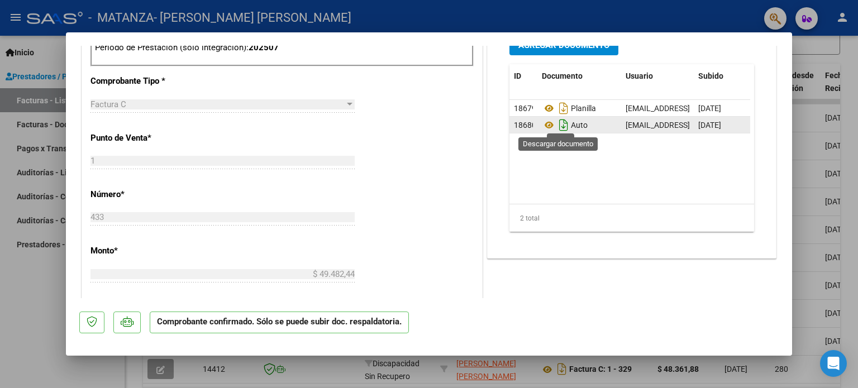
click at [556, 125] on icon "Descargar documento" at bounding box center [563, 125] width 15 height 18
drag, startPoint x: 49, startPoint y: 303, endPoint x: 69, endPoint y: 301, distance: 20.2
click at [49, 303] on div at bounding box center [429, 194] width 858 height 388
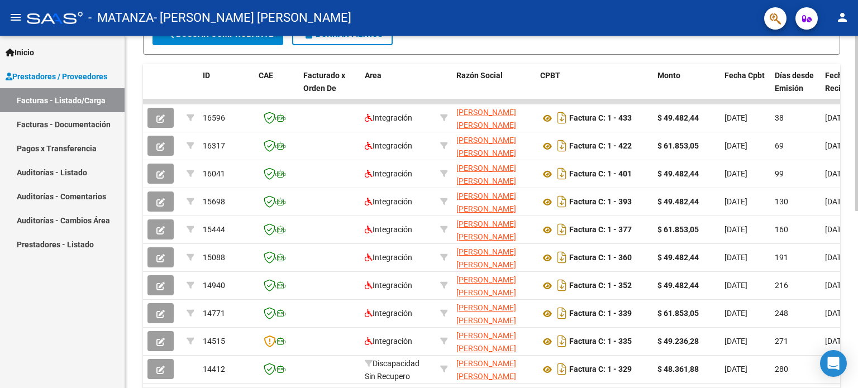
scroll to position [0, 0]
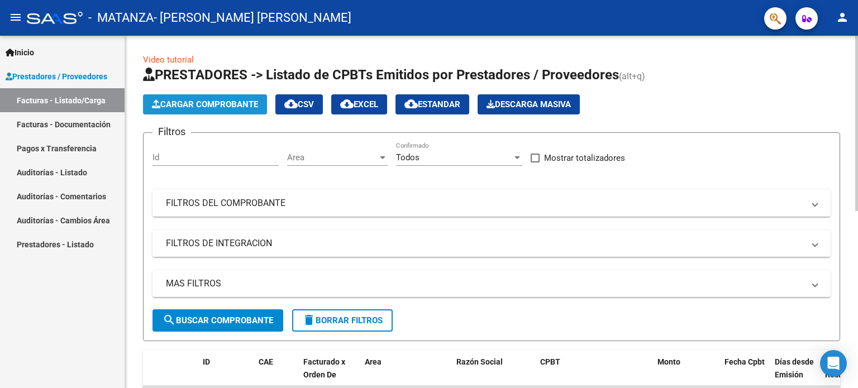
click at [236, 113] on button "Cargar Comprobante" at bounding box center [205, 104] width 124 height 20
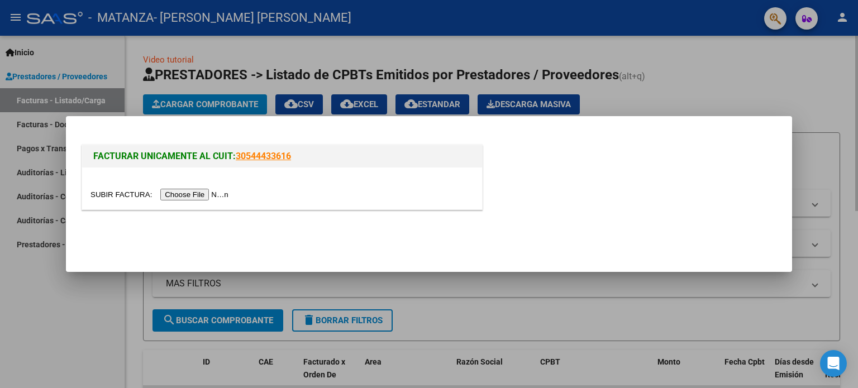
click at [236, 103] on div at bounding box center [429, 194] width 858 height 388
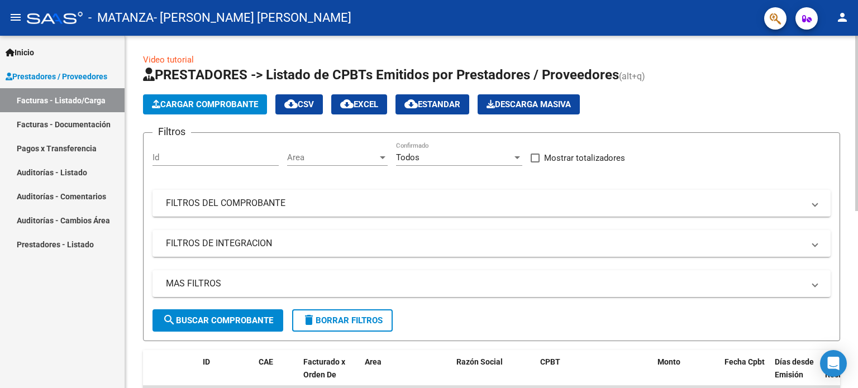
click at [236, 103] on span "Cargar Comprobante" at bounding box center [205, 104] width 106 height 10
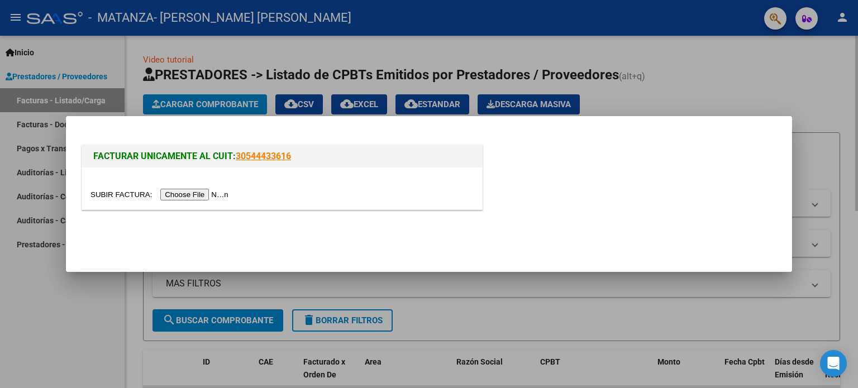
click at [220, 187] on div at bounding box center [282, 189] width 400 height 42
click at [222, 192] on input "file" at bounding box center [160, 195] width 141 height 12
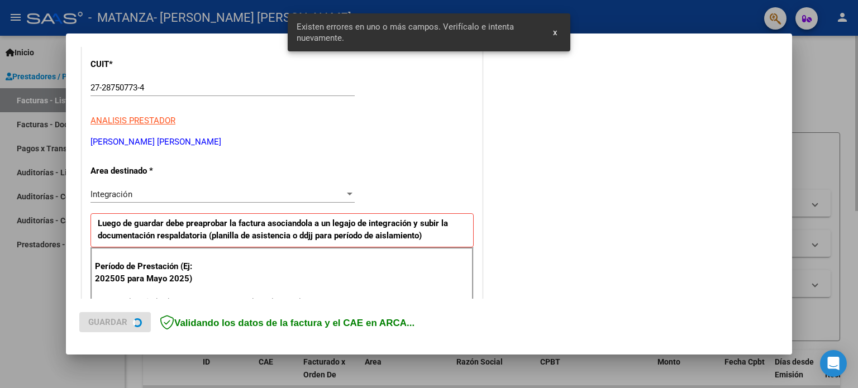
scroll to position [241, 0]
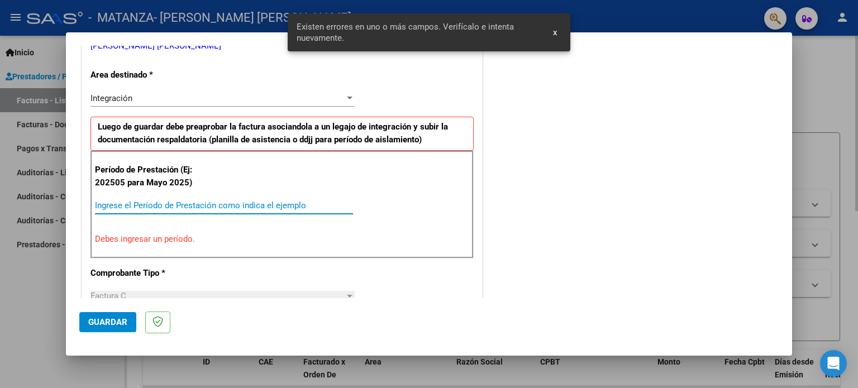
click at [295, 208] on input "Ingrese el Período de Prestación como indica el ejemplo" at bounding box center [224, 206] width 258 height 10
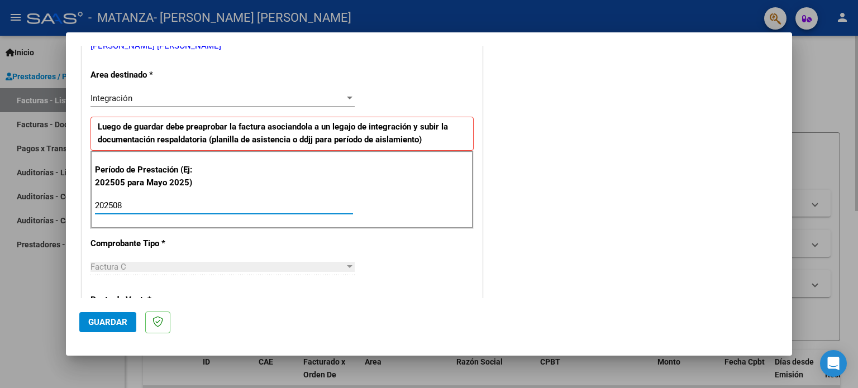
type input "202508"
click at [125, 318] on span "Guardar" at bounding box center [107, 322] width 39 height 10
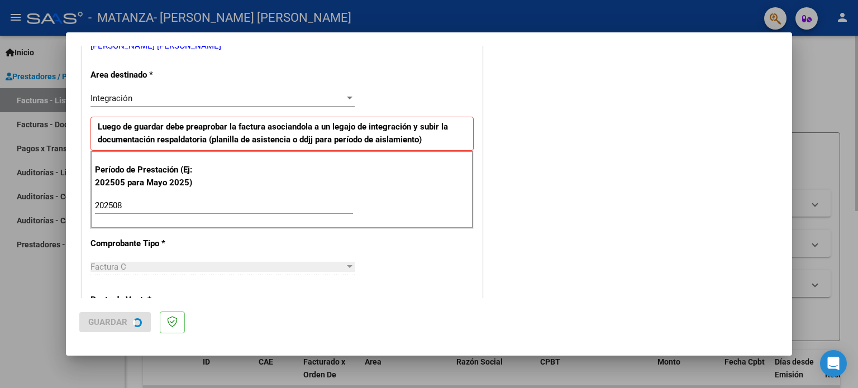
scroll to position [0, 0]
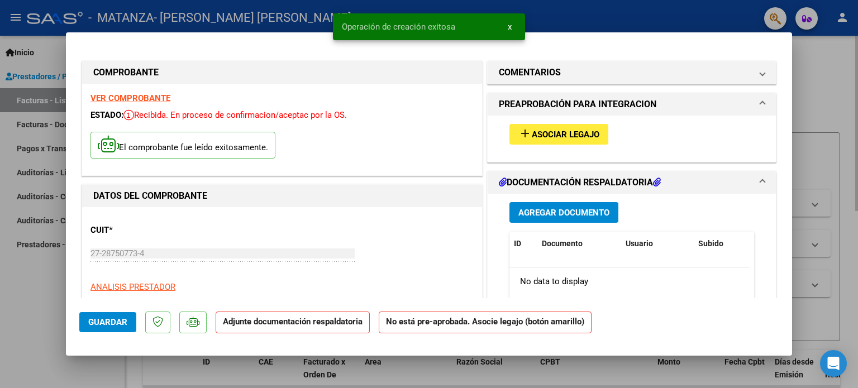
click at [572, 130] on span "Asociar Legajo" at bounding box center [566, 135] width 68 height 10
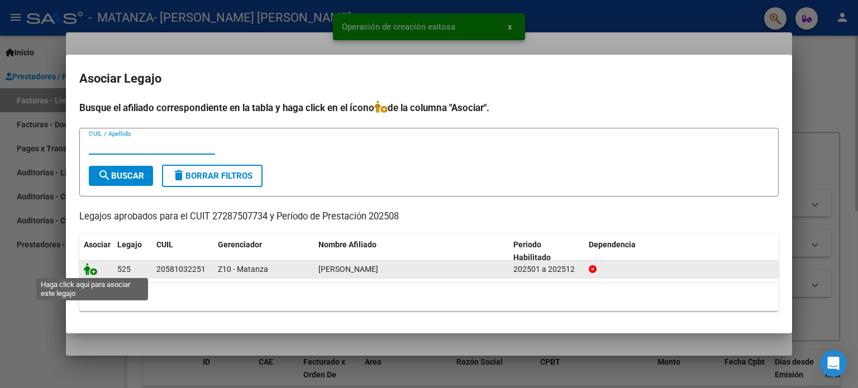
click at [90, 269] on icon at bounding box center [90, 269] width 13 height 12
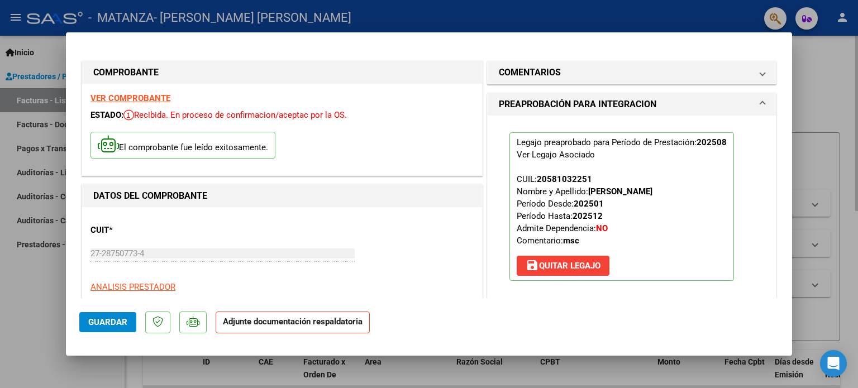
scroll to position [223, 0]
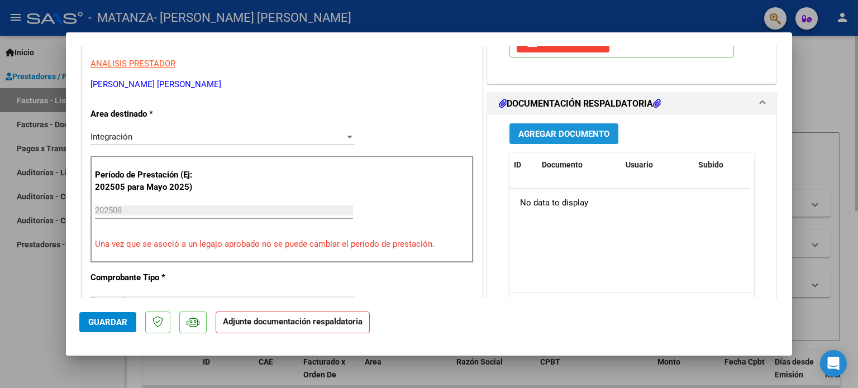
click at [563, 135] on span "Agregar Documento" at bounding box center [563, 134] width 91 height 10
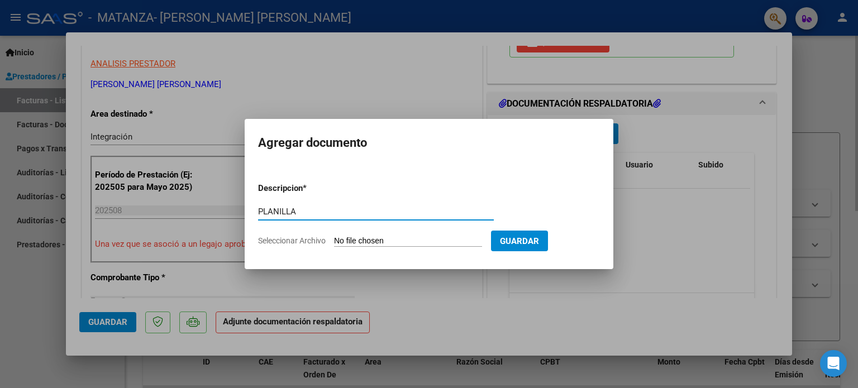
type input "PLANILLA"
click at [421, 239] on input "Seleccionar Archivo" at bounding box center [408, 241] width 148 height 11
type input "C:\fakepath\IMG-20250826-WA0092.jpg"
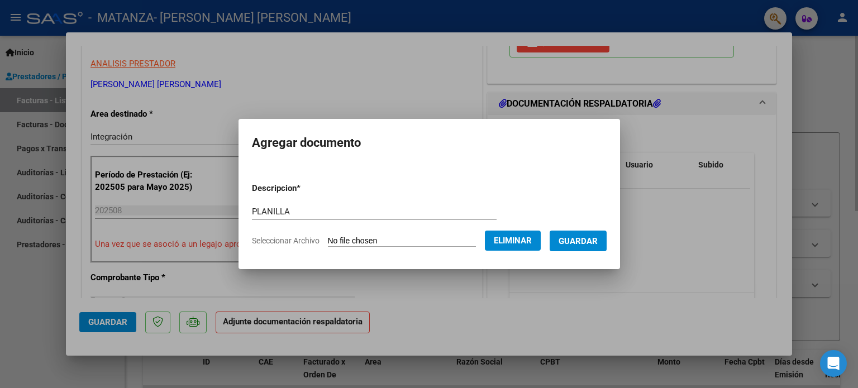
click at [607, 236] on button "Guardar" at bounding box center [578, 241] width 57 height 21
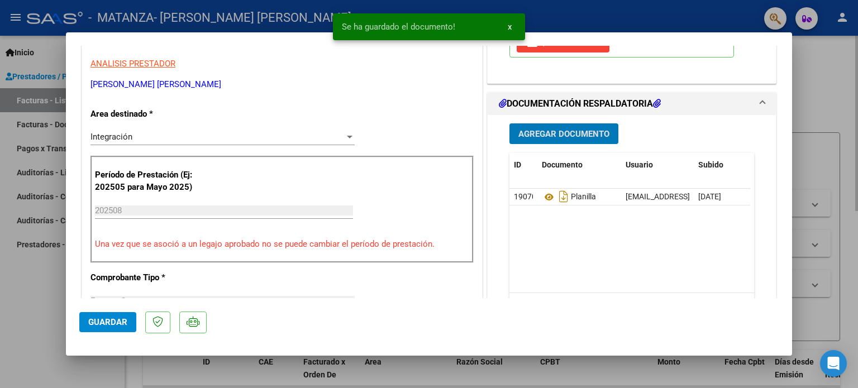
click at [557, 125] on button "Agregar Documento" at bounding box center [563, 133] width 109 height 21
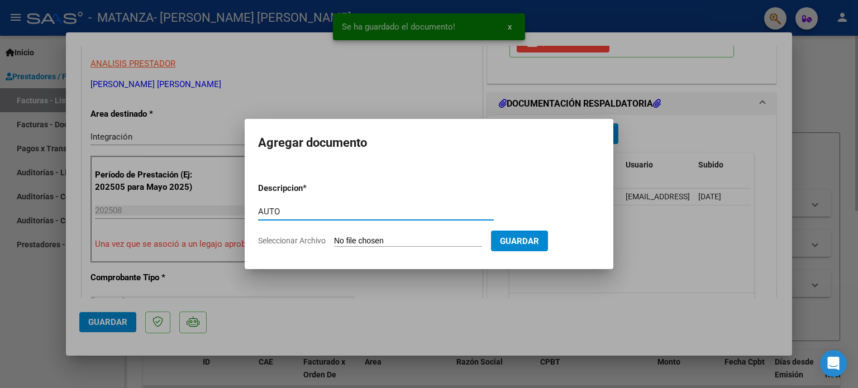
type input "AUTO"
click at [384, 240] on input "Seleccionar Archivo" at bounding box center [408, 241] width 148 height 11
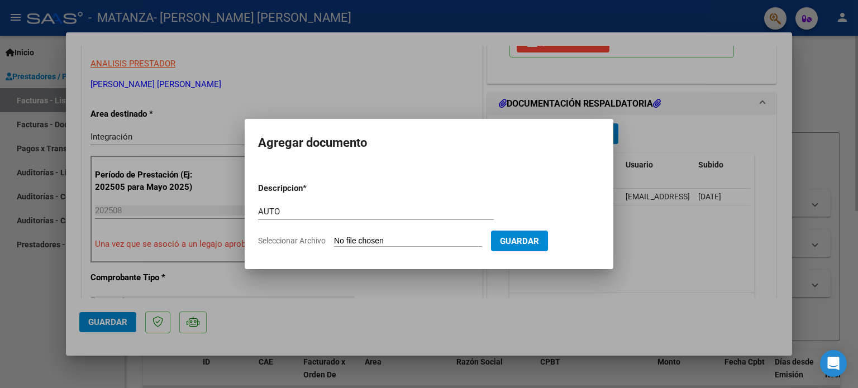
type input "C:\fakepath\27287507734-FACTURA_C-1-433-ANEXO-AUTO.pdf"
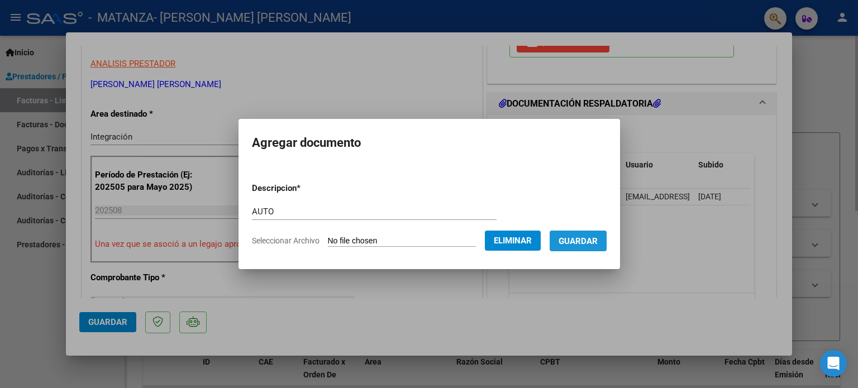
click at [584, 236] on span "Guardar" at bounding box center [578, 241] width 39 height 10
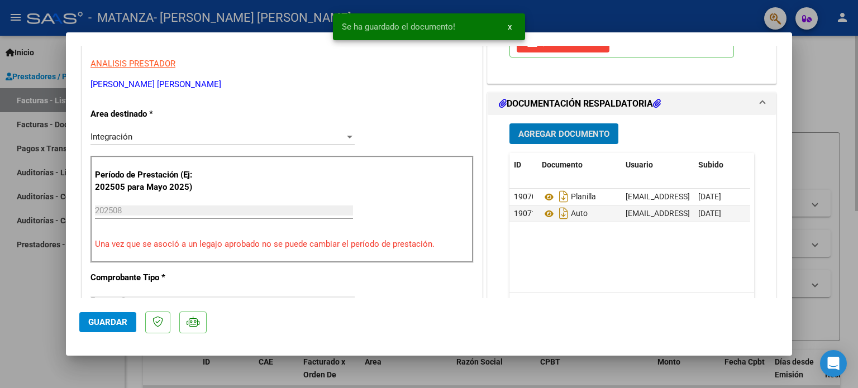
click at [118, 317] on span "Guardar" at bounding box center [107, 322] width 39 height 10
click at [39, 292] on div at bounding box center [429, 194] width 858 height 388
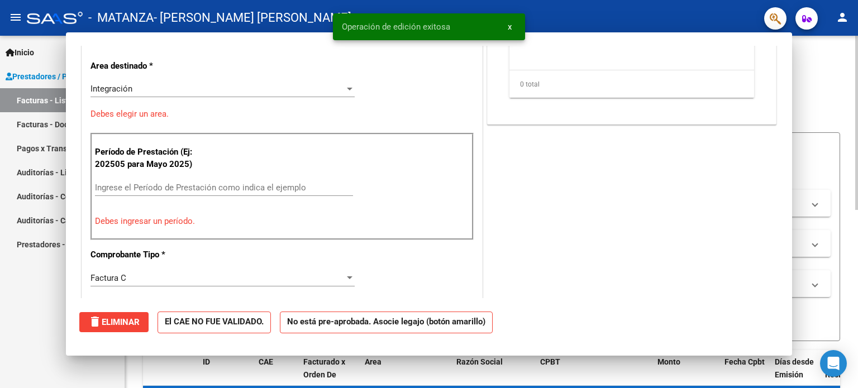
scroll to position [0, 0]
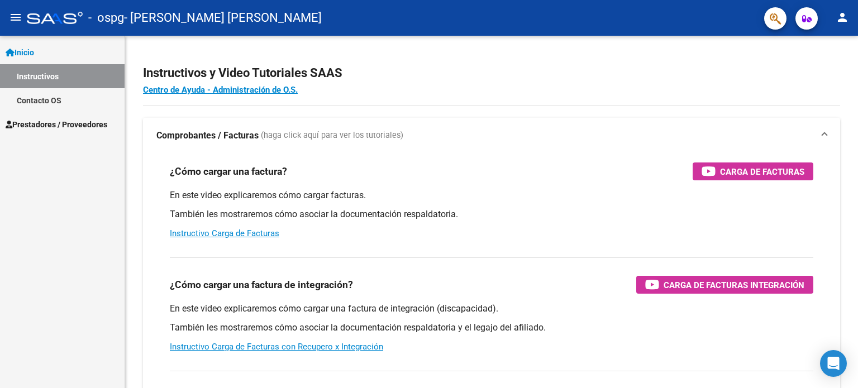
click at [102, 117] on link "Prestadores / Proveedores" at bounding box center [62, 124] width 125 height 24
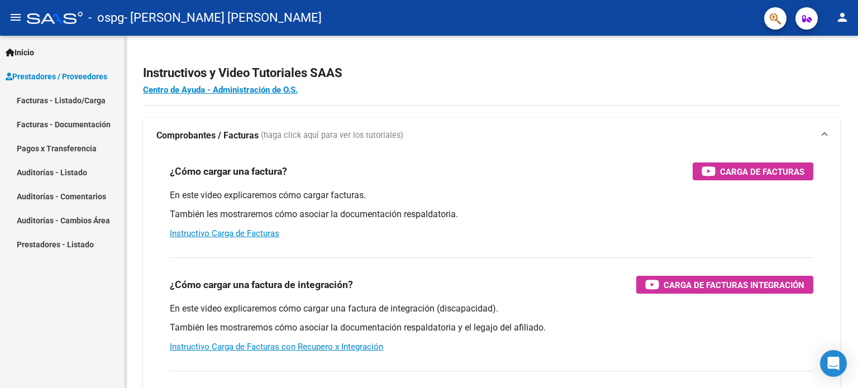
click at [107, 93] on link "Facturas - Listado/Carga" at bounding box center [62, 100] width 125 height 24
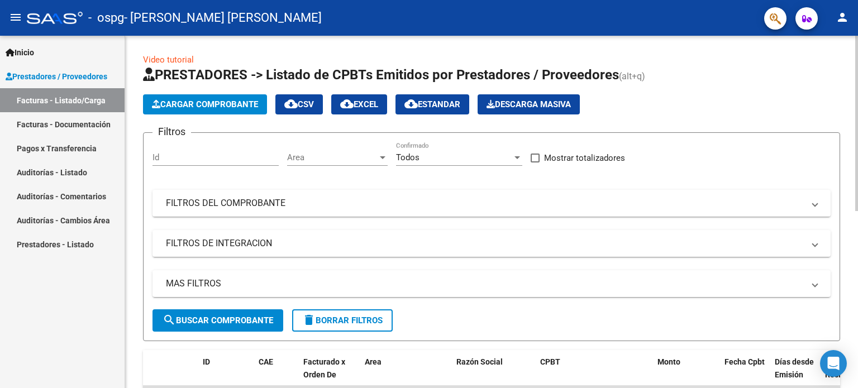
drag, startPoint x: 280, startPoint y: 140, endPoint x: 633, endPoint y: 102, distance: 355.6
click at [633, 102] on div "Cargar Comprobante cloud_download CSV cloud_download EXCEL cloud_download Estan…" at bounding box center [491, 104] width 697 height 20
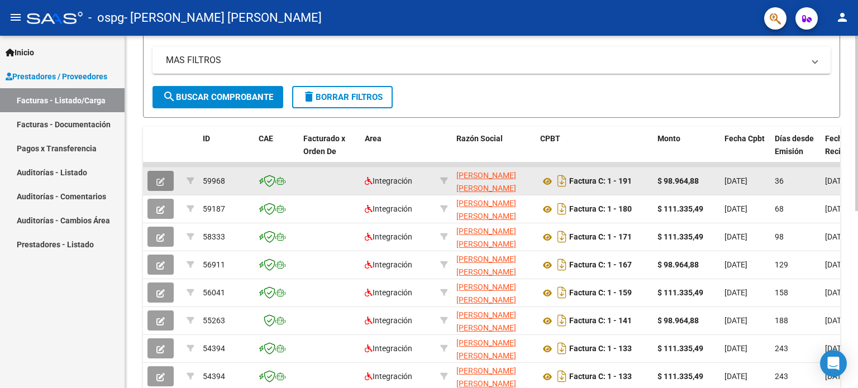
click at [163, 178] on icon "button" at bounding box center [160, 182] width 8 height 8
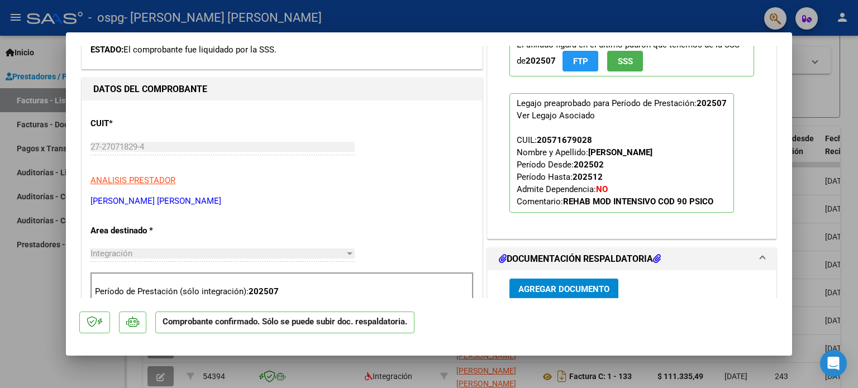
scroll to position [447, 0]
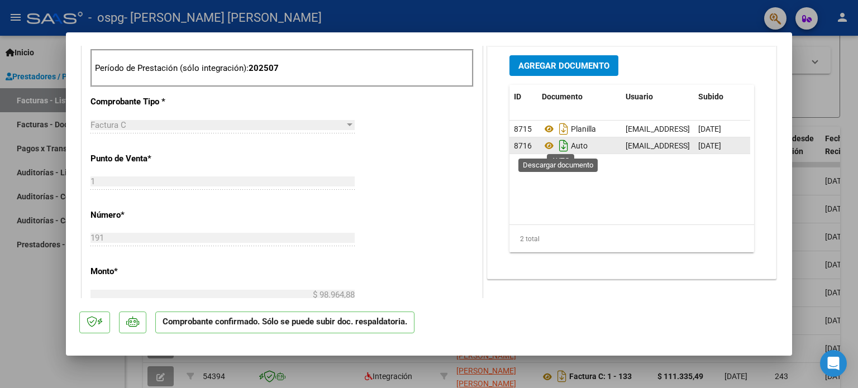
click at [556, 148] on icon "Descargar documento" at bounding box center [563, 146] width 15 height 18
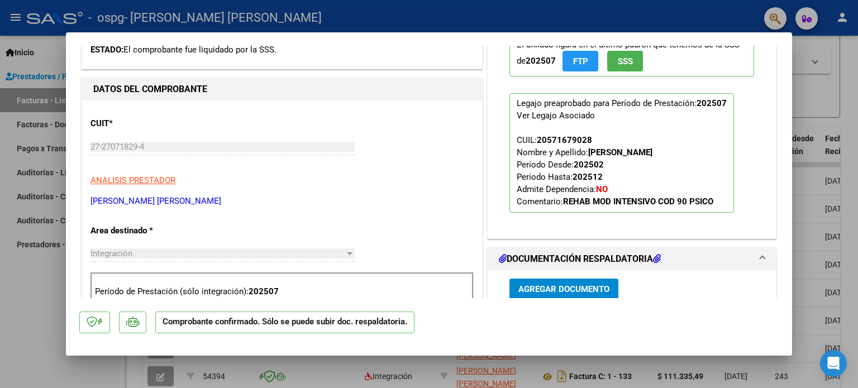
click at [27, 312] on div at bounding box center [429, 194] width 858 height 388
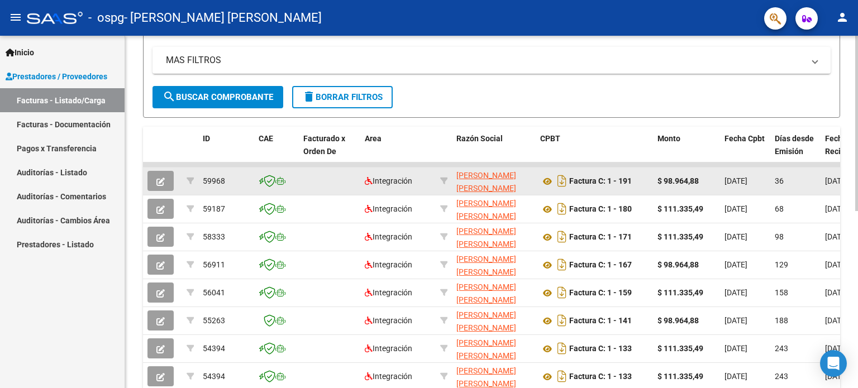
click at [151, 175] on button "button" at bounding box center [160, 181] width 26 height 20
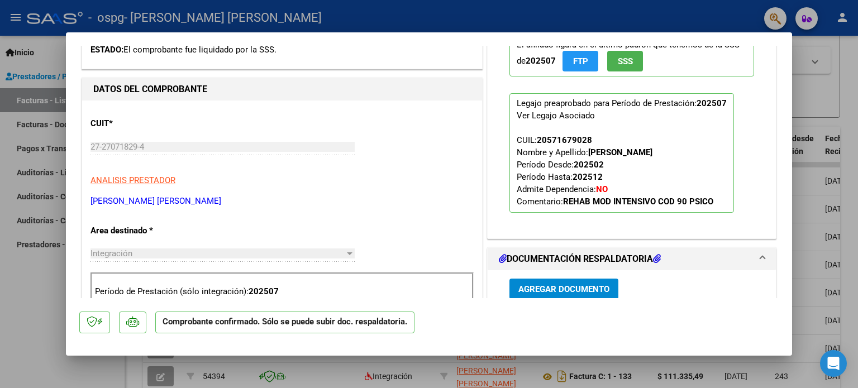
scroll to position [447, 0]
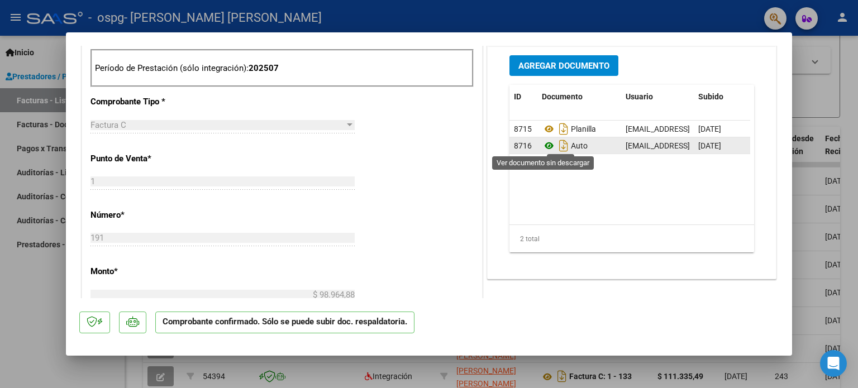
click at [542, 143] on icon at bounding box center [549, 145] width 15 height 13
click at [0, 308] on div at bounding box center [429, 194] width 858 height 388
type input "$ 0,00"
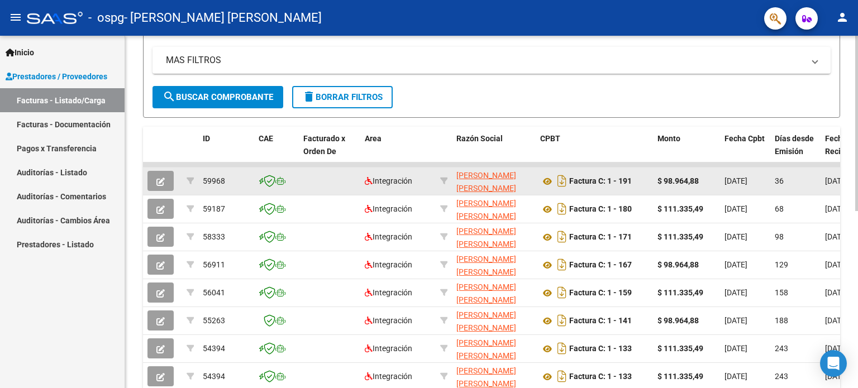
scroll to position [0, 0]
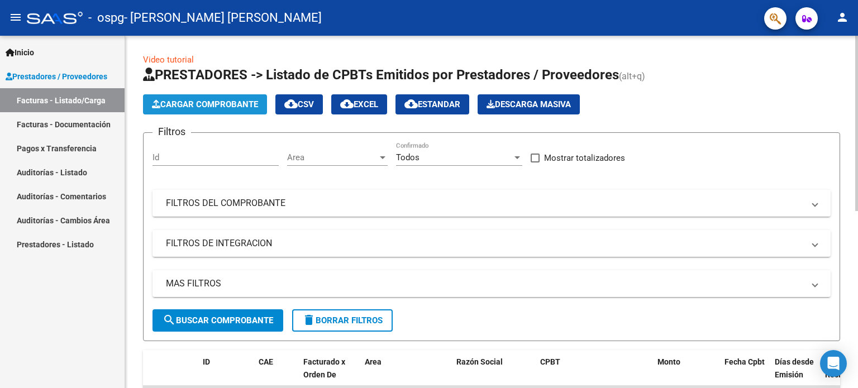
click at [222, 108] on span "Cargar Comprobante" at bounding box center [205, 104] width 106 height 10
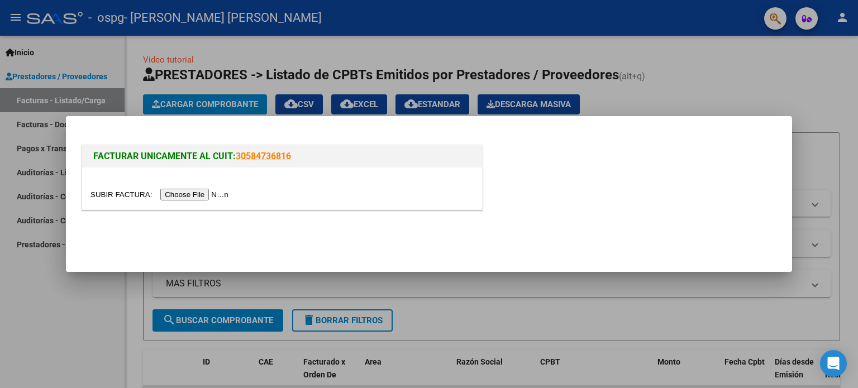
click at [214, 194] on input "file" at bounding box center [160, 195] width 141 height 12
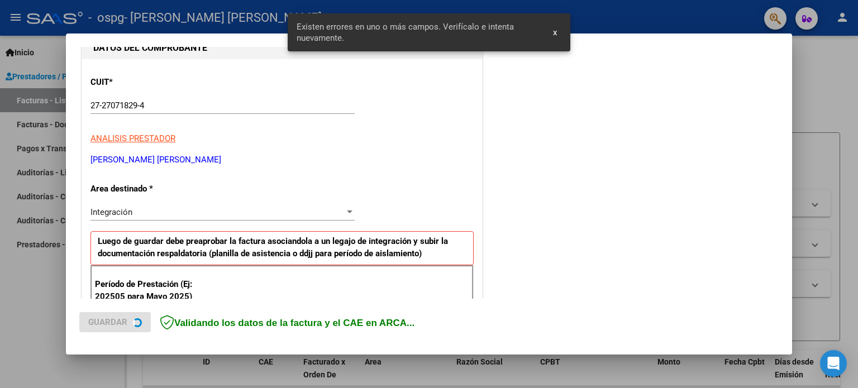
scroll to position [241, 0]
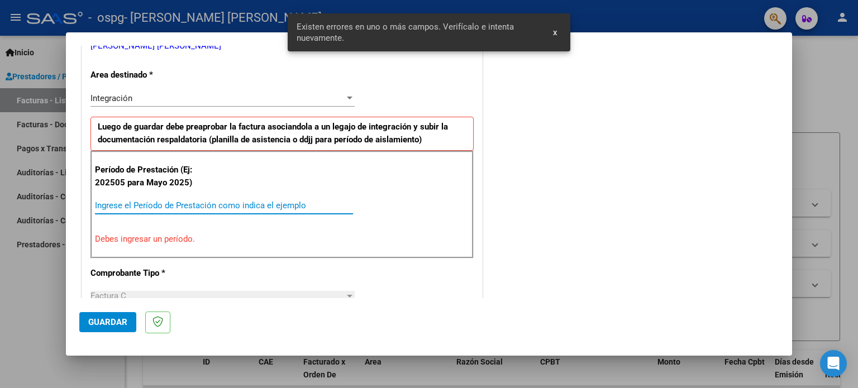
click at [230, 206] on input "Ingrese el Período de Prestación como indica el ejemplo" at bounding box center [224, 206] width 258 height 10
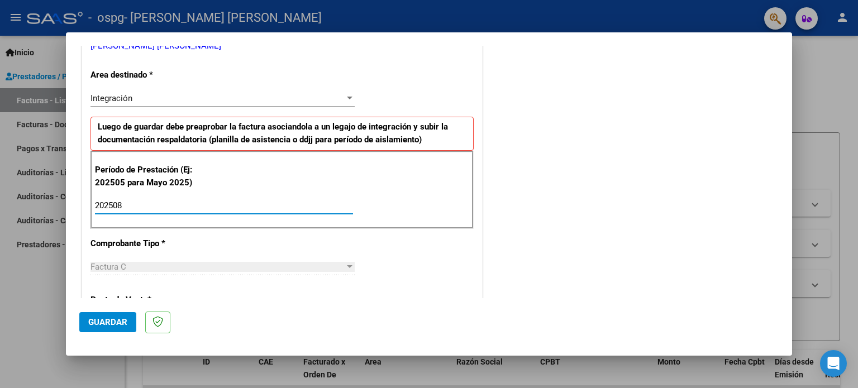
type input "202508"
click at [108, 317] on span "Guardar" at bounding box center [107, 322] width 39 height 10
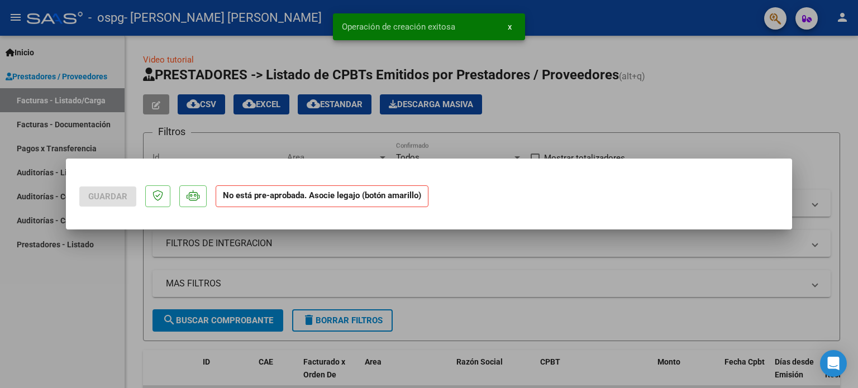
scroll to position [0, 0]
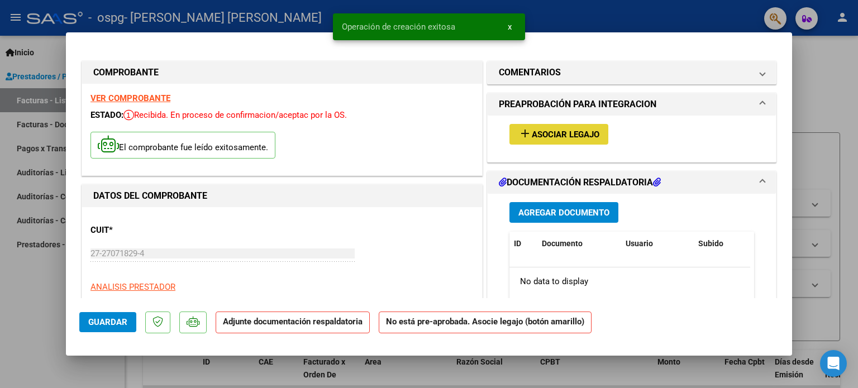
click at [557, 130] on span "Asociar Legajo" at bounding box center [566, 135] width 68 height 10
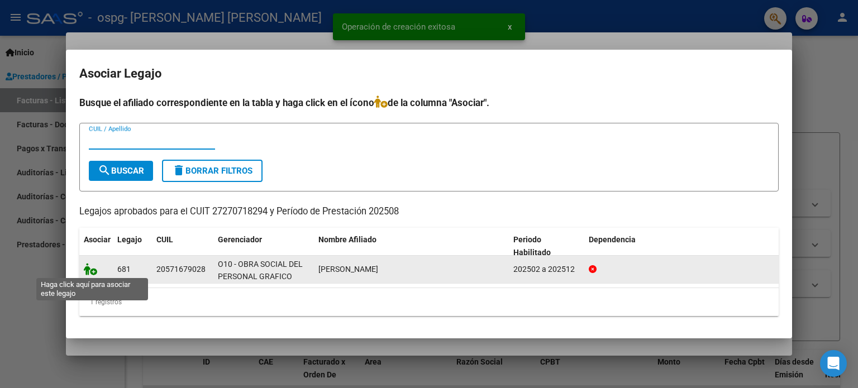
click at [89, 266] on icon at bounding box center [90, 269] width 13 height 12
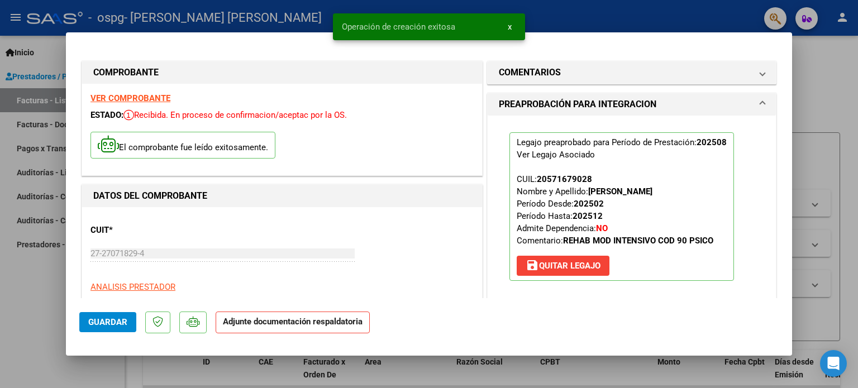
scroll to position [223, 0]
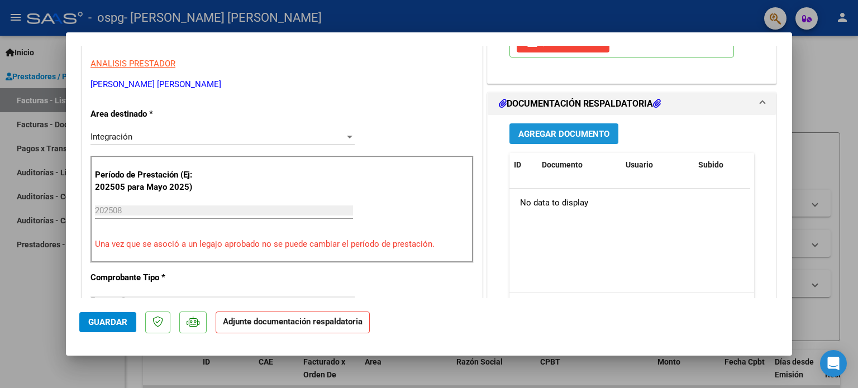
click at [562, 131] on span "Agregar Documento" at bounding box center [563, 134] width 91 height 10
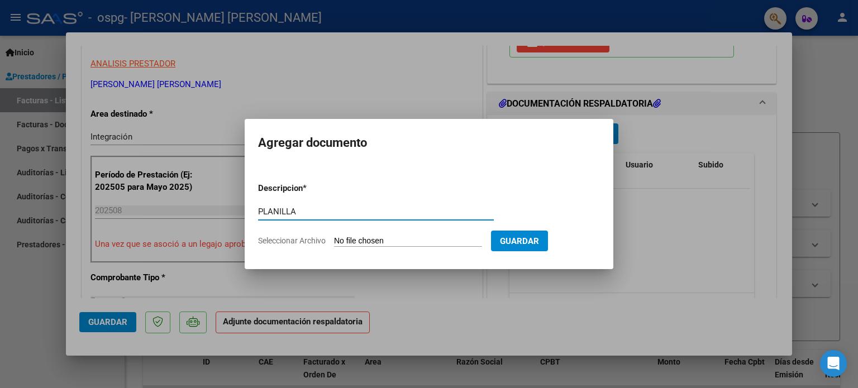
type input "PLANILLA"
click at [414, 245] on input "Seleccionar Archivo" at bounding box center [408, 241] width 148 height 11
type input "C:\fakepath\1746473973492.jpg"
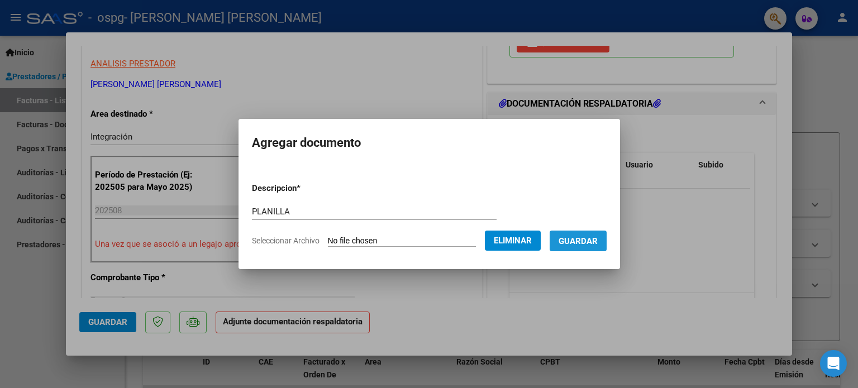
click at [582, 247] on button "Guardar" at bounding box center [578, 241] width 57 height 21
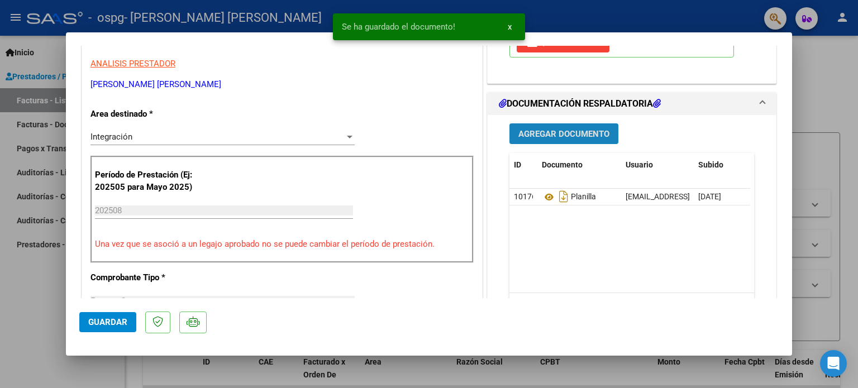
click at [554, 130] on span "Agregar Documento" at bounding box center [563, 134] width 91 height 10
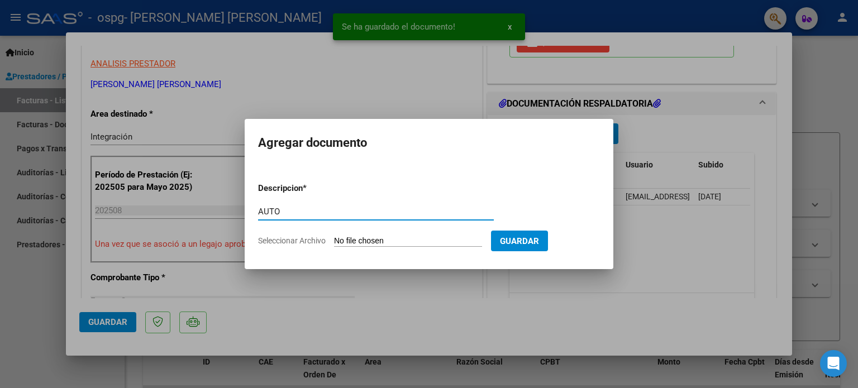
type input "AUTO"
click at [414, 244] on input "Seleccionar Archivo" at bounding box center [408, 241] width 148 height 11
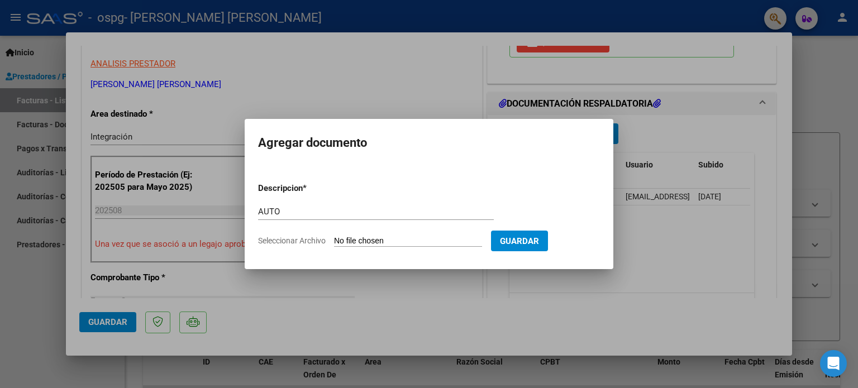
type input "C:\fakepath\27270718294-1-191-doc-respaldatoria20250807-01-56-38-20250807-01-56…"
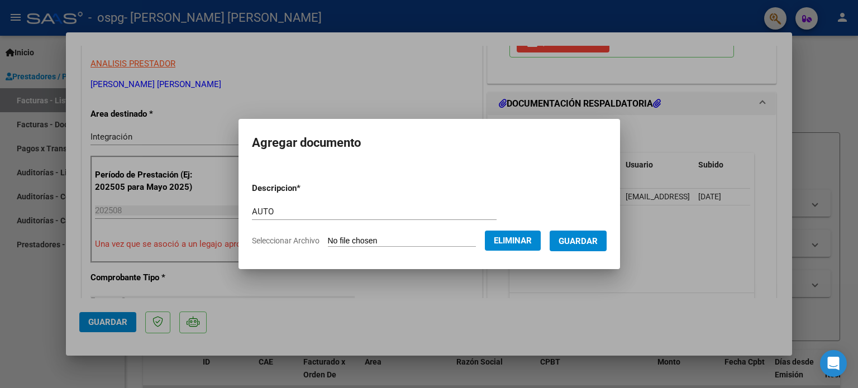
click at [596, 244] on span "Guardar" at bounding box center [578, 241] width 39 height 10
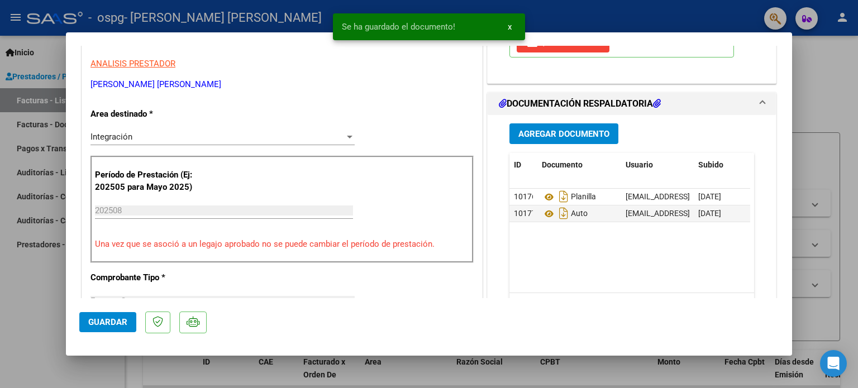
click at [95, 334] on mat-dialog-actions "Guardar" at bounding box center [428, 320] width 699 height 44
click at [96, 322] on span "Guardar" at bounding box center [107, 322] width 39 height 10
click at [27, 318] on div at bounding box center [429, 194] width 858 height 388
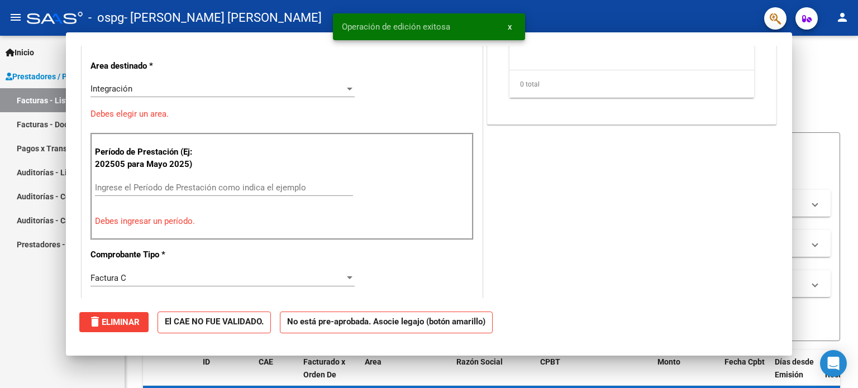
scroll to position [0, 0]
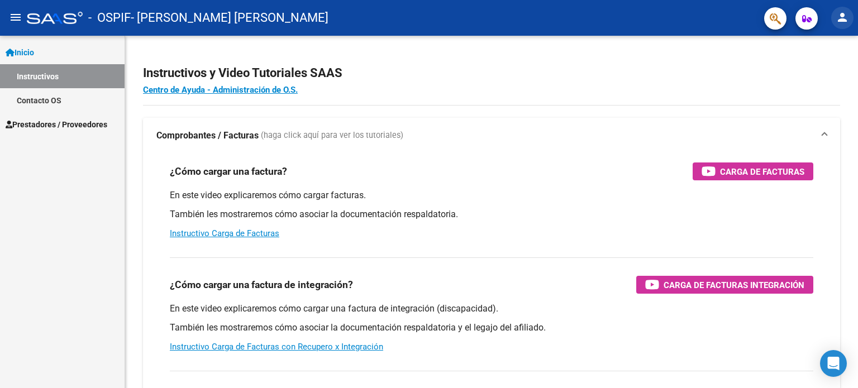
click at [850, 17] on button "person" at bounding box center [842, 18] width 22 height 22
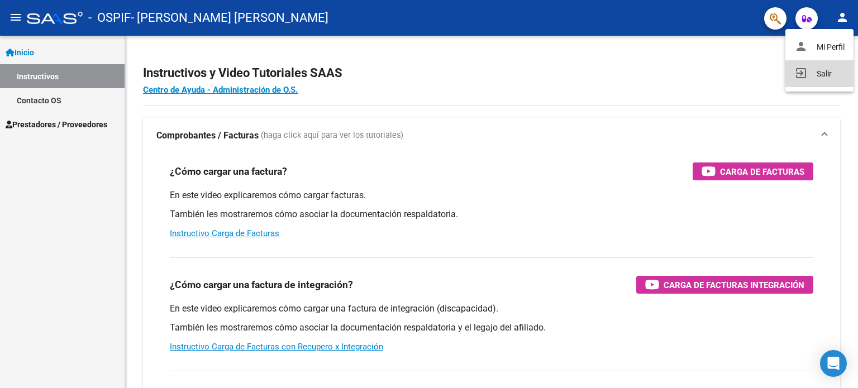
click at [820, 62] on button "exit_to_app Salir" at bounding box center [819, 73] width 68 height 27
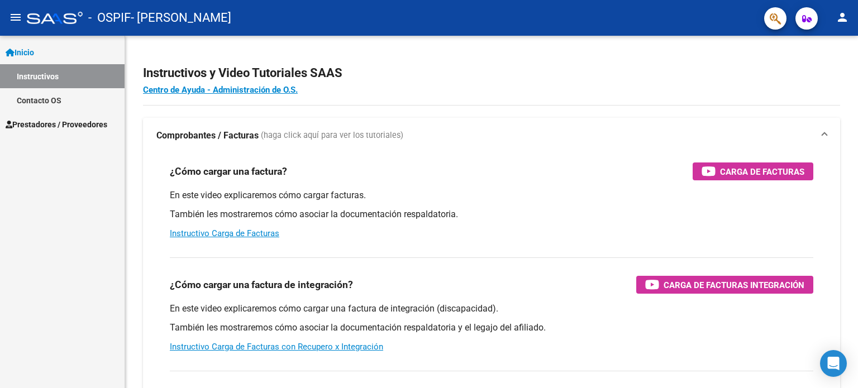
click at [59, 125] on span "Prestadores / Proveedores" at bounding box center [57, 124] width 102 height 12
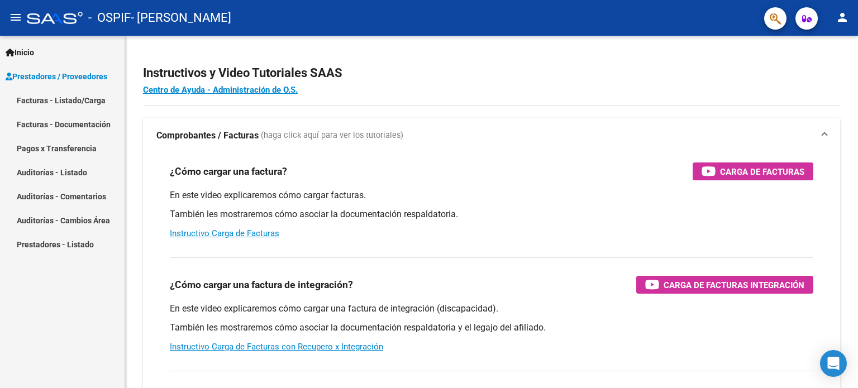
click at [70, 104] on link "Facturas - Listado/Carga" at bounding box center [62, 100] width 125 height 24
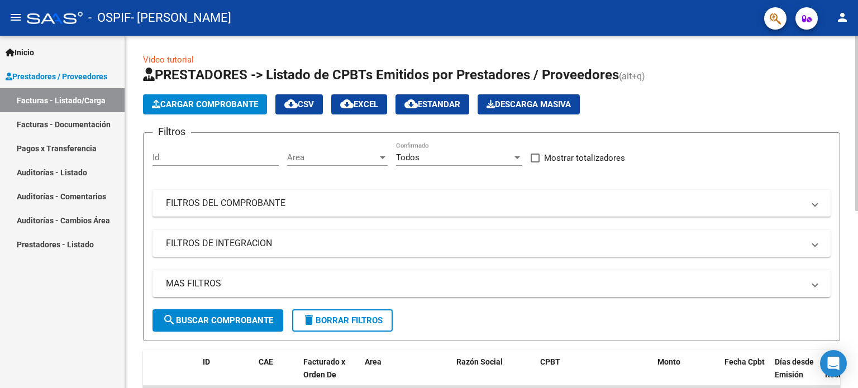
scroll to position [223, 0]
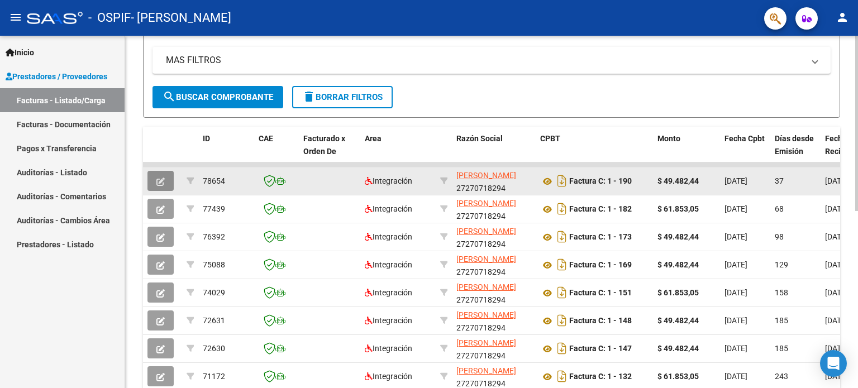
click at [161, 178] on icon "button" at bounding box center [160, 182] width 8 height 8
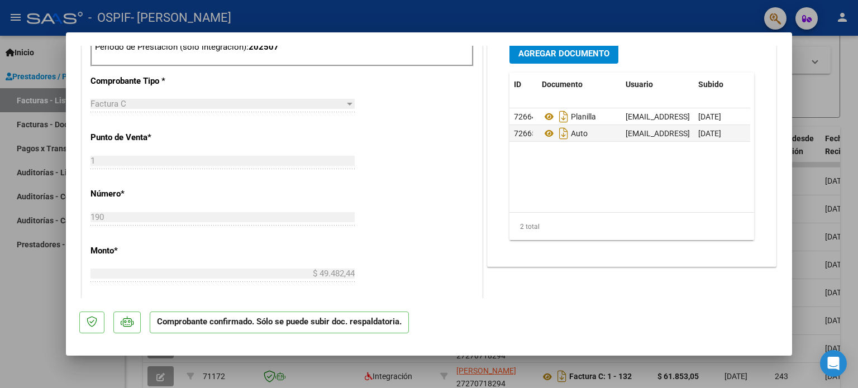
scroll to position [468, 0]
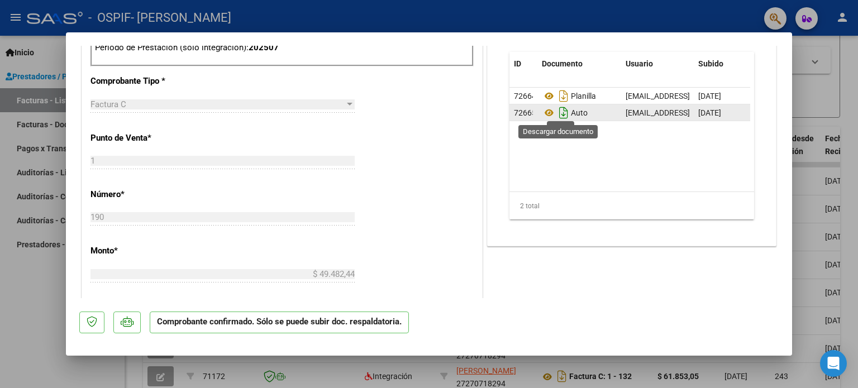
click at [556, 113] on icon "Descargar documento" at bounding box center [563, 113] width 15 height 18
click at [19, 323] on div at bounding box center [429, 194] width 858 height 388
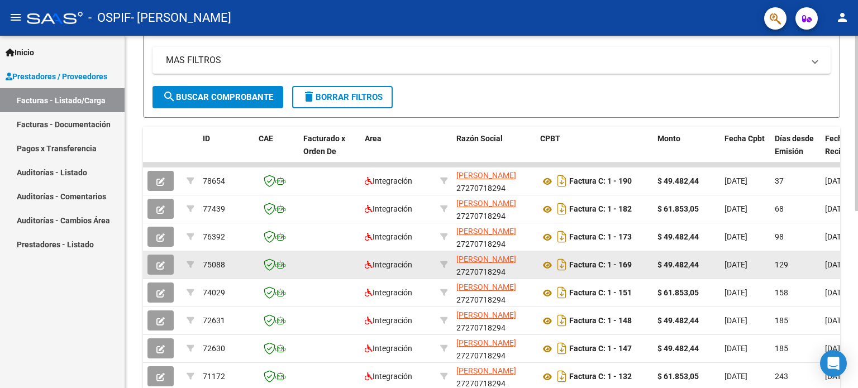
scroll to position [0, 0]
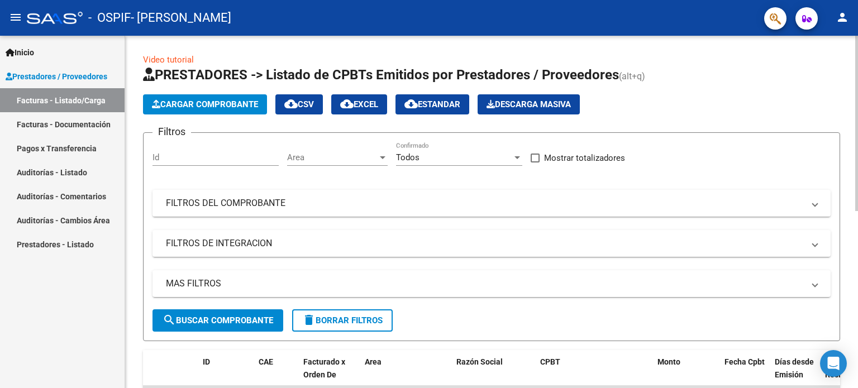
click at [201, 102] on span "Cargar Comprobante" at bounding box center [205, 104] width 106 height 10
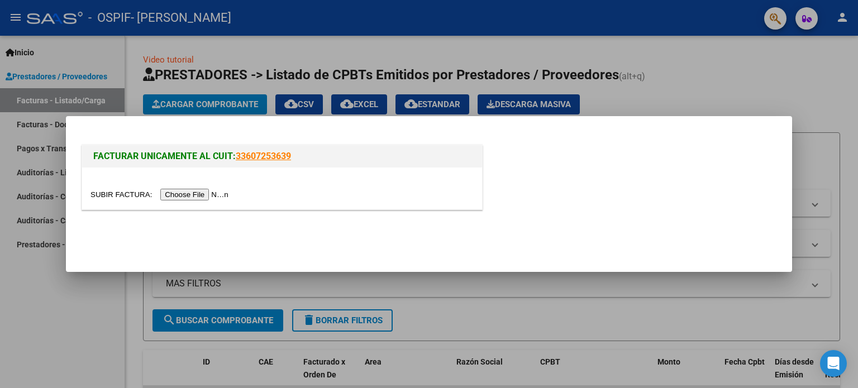
click at [202, 197] on input "file" at bounding box center [160, 195] width 141 height 12
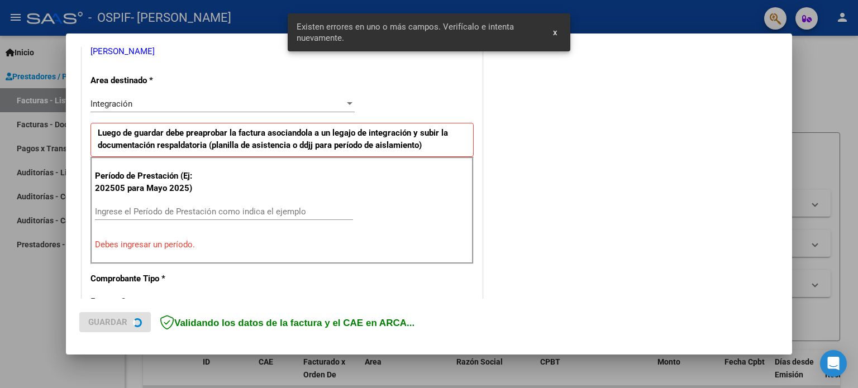
scroll to position [241, 0]
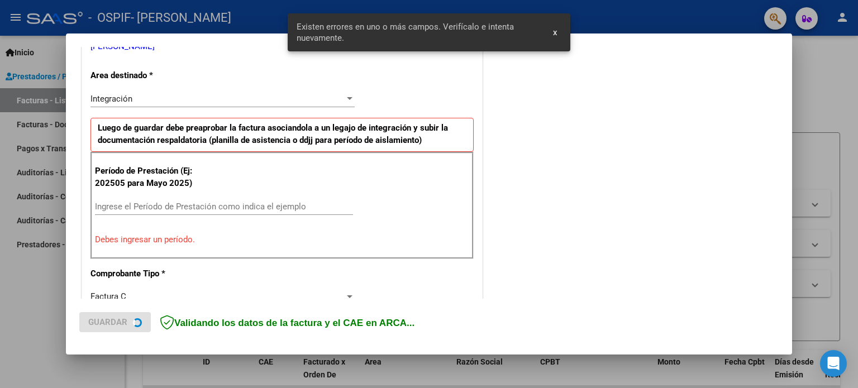
click at [244, 216] on div "Ingrese el Período de Prestación como indica el ejemplo" at bounding box center [224, 211] width 258 height 27
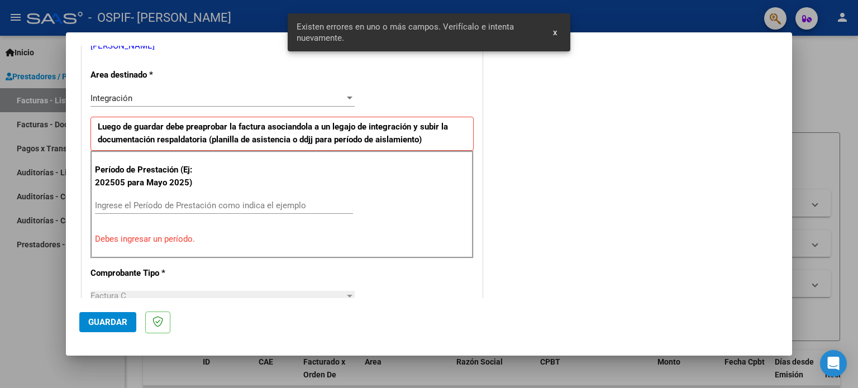
click at [242, 203] on input "Ingrese el Período de Prestación como indica el ejemplo" at bounding box center [224, 206] width 258 height 10
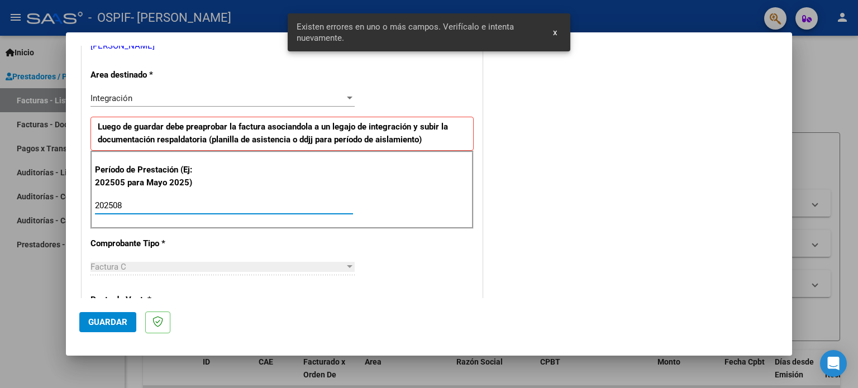
type input "202508"
click at [107, 328] on button "Guardar" at bounding box center [107, 322] width 57 height 20
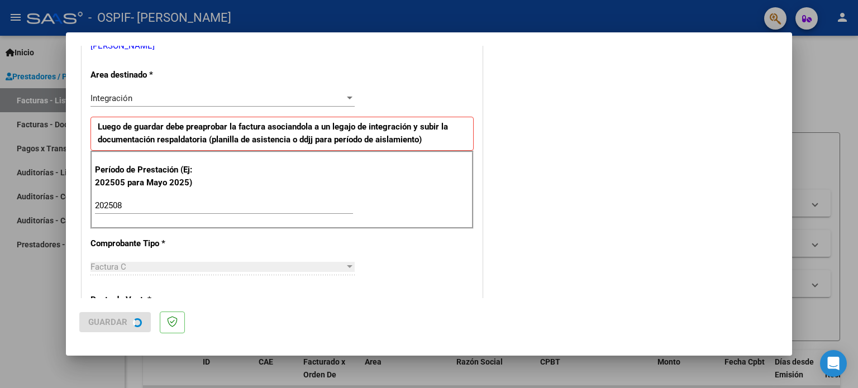
scroll to position [0, 0]
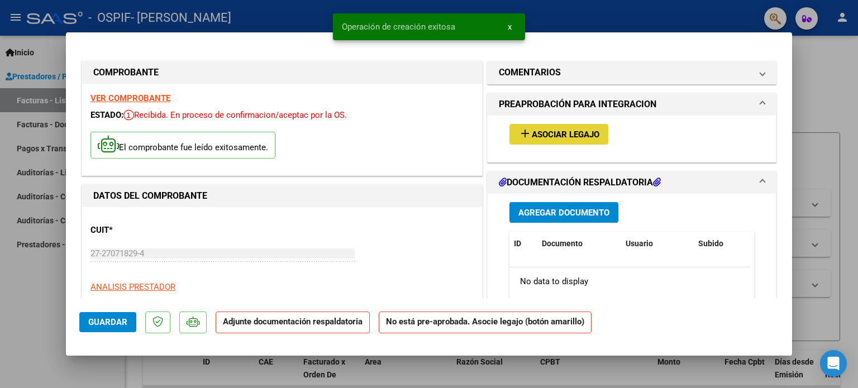
click at [548, 126] on button "add Asociar Legajo" at bounding box center [558, 134] width 99 height 21
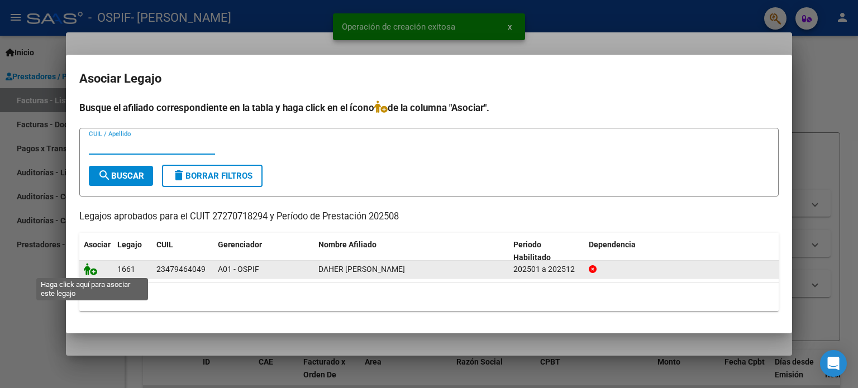
click at [92, 268] on icon at bounding box center [90, 269] width 13 height 12
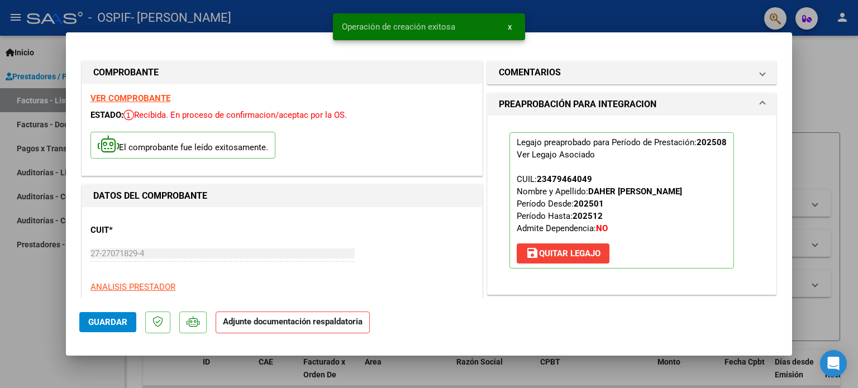
scroll to position [223, 0]
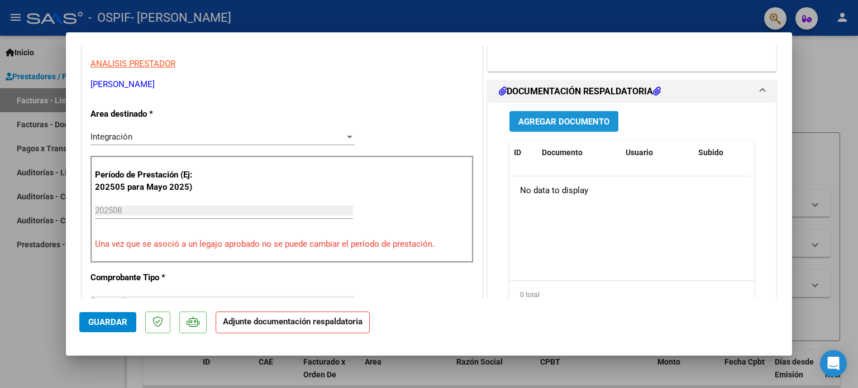
click at [590, 127] on button "Agregar Documento" at bounding box center [563, 121] width 109 height 21
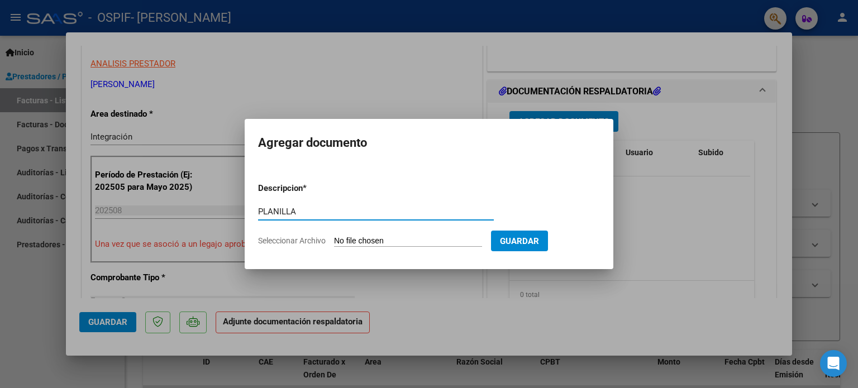
type input "PLANILLA"
click at [387, 241] on input "Seleccionar Archivo" at bounding box center [408, 241] width 148 height 11
type input "C:\fakepath\1748264058355.jpg"
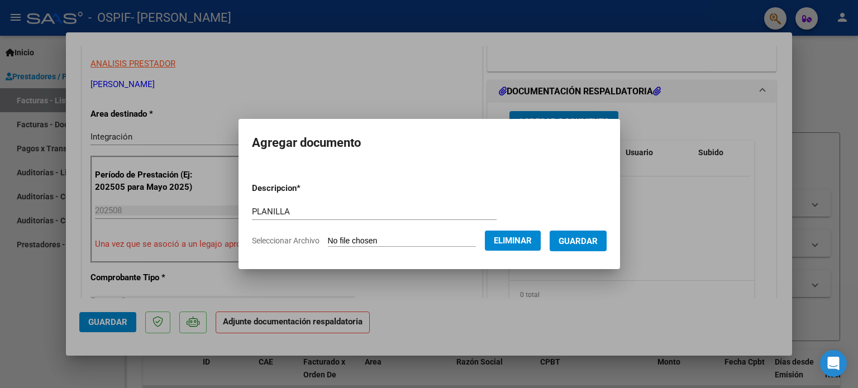
click at [595, 238] on span "Guardar" at bounding box center [578, 241] width 39 height 10
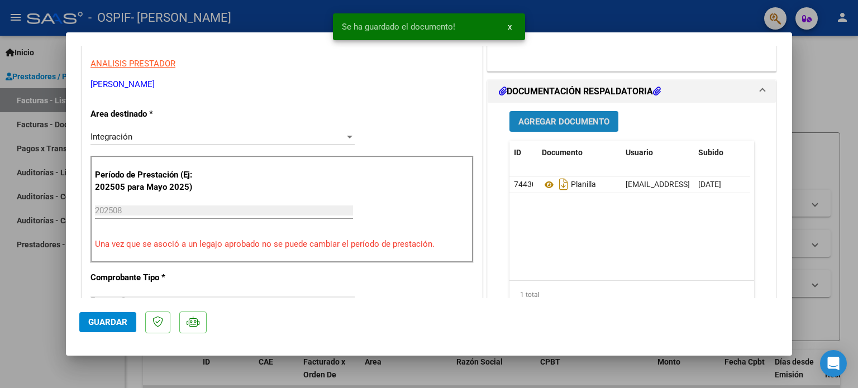
click at [579, 112] on button "Agregar Documento" at bounding box center [563, 121] width 109 height 21
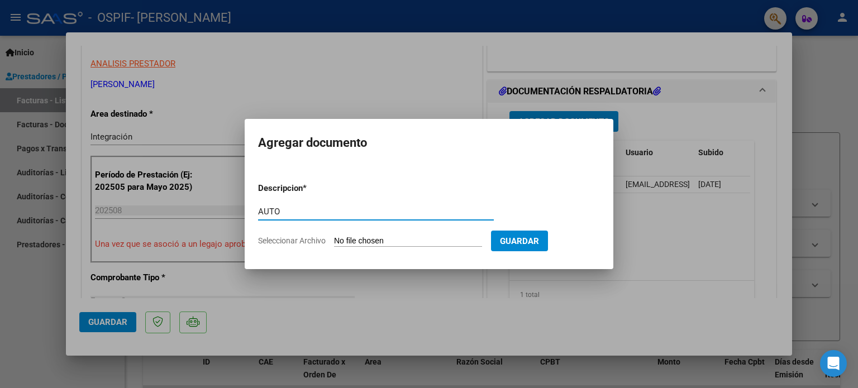
type input "AUTO"
click at [380, 242] on input "Seleccionar Archivo" at bounding box center [408, 241] width 148 height 11
type input "C:\fakepath\27270718294-FACTURA_C-1-190-ANEXO-AUTO.png"
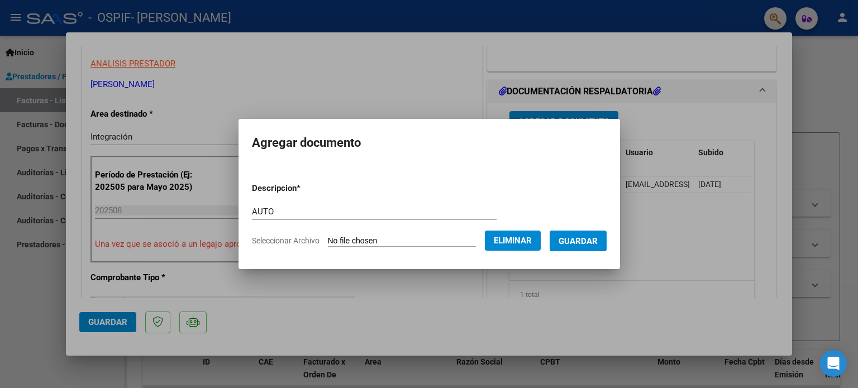
click at [592, 238] on span "Guardar" at bounding box center [578, 241] width 39 height 10
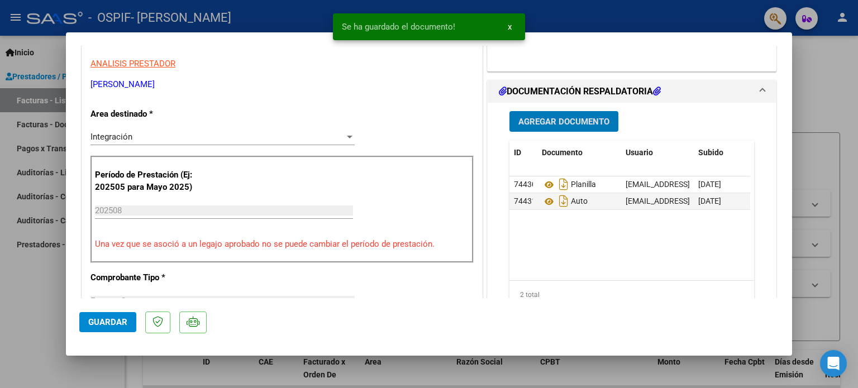
click at [105, 317] on button "Guardar" at bounding box center [107, 322] width 57 height 20
click at [40, 289] on div at bounding box center [429, 194] width 858 height 388
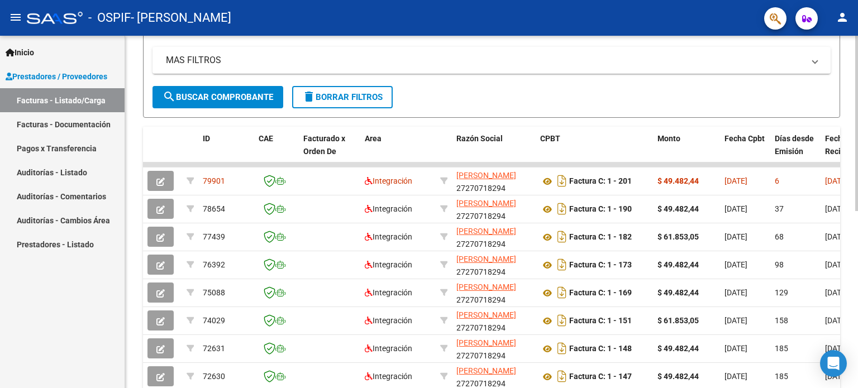
scroll to position [0, 0]
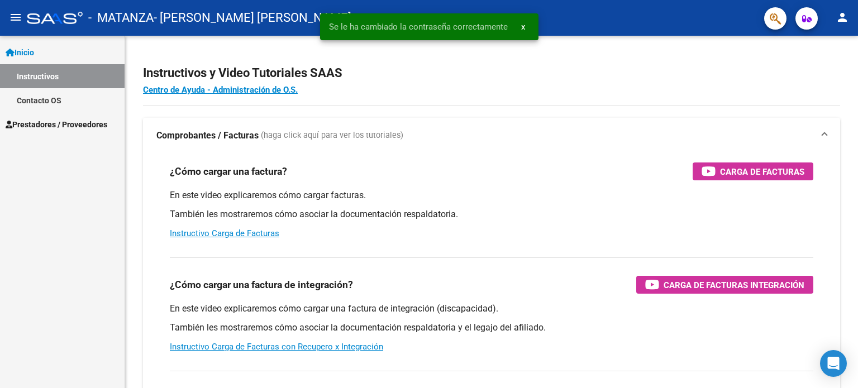
click at [73, 118] on span "Prestadores / Proveedores" at bounding box center [57, 124] width 102 height 12
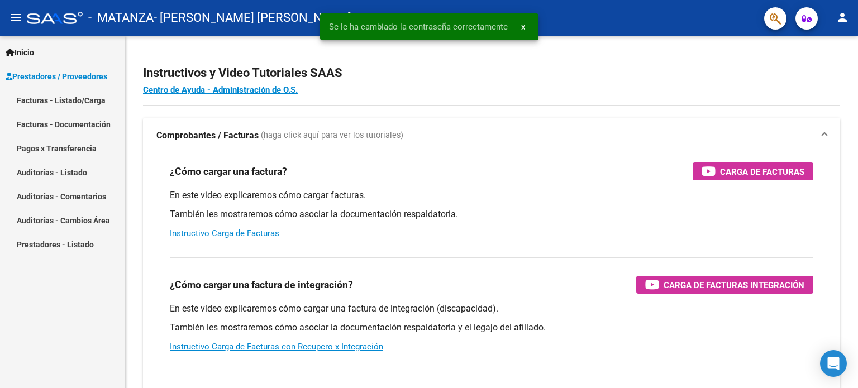
click at [82, 94] on link "Facturas - Listado/Carga" at bounding box center [62, 100] width 125 height 24
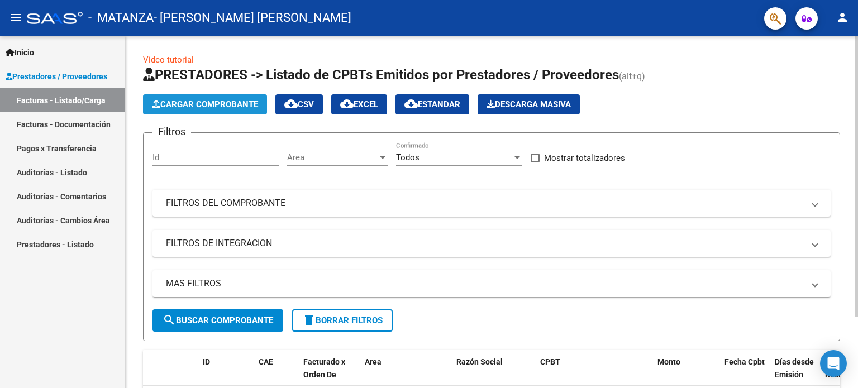
click at [219, 108] on span "Cargar Comprobante" at bounding box center [205, 104] width 106 height 10
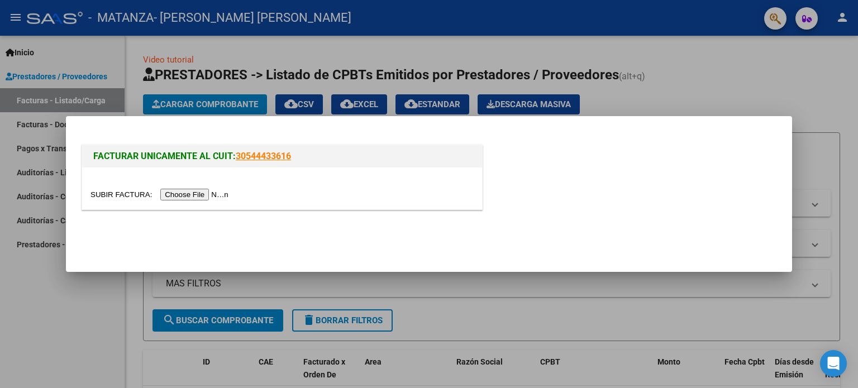
click at [208, 193] on input "file" at bounding box center [160, 195] width 141 height 12
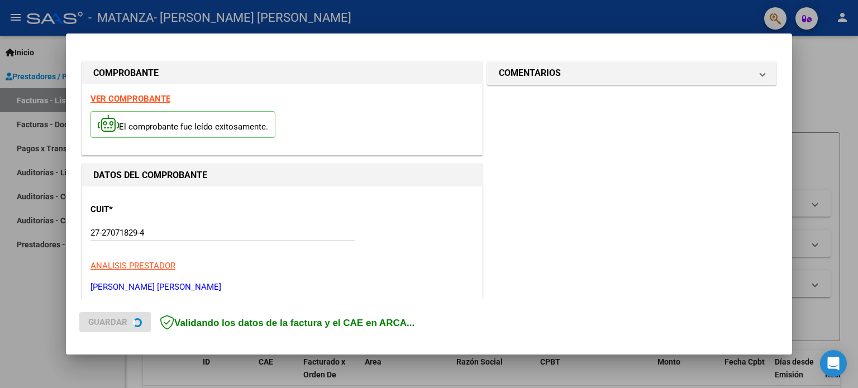
scroll to position [223, 0]
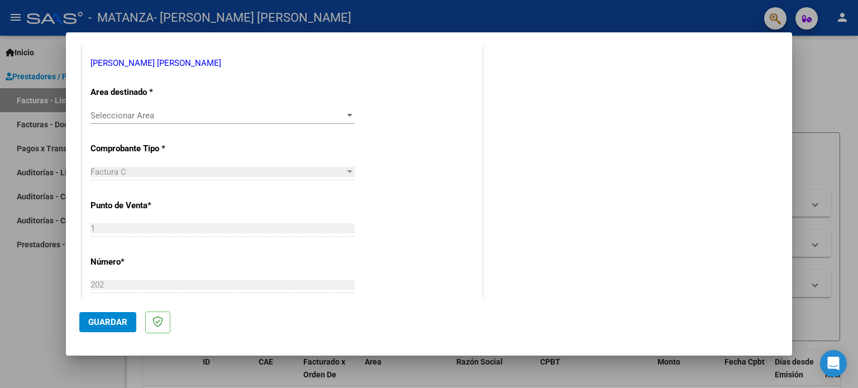
click at [212, 120] on span "Seleccionar Area" at bounding box center [217, 116] width 254 height 10
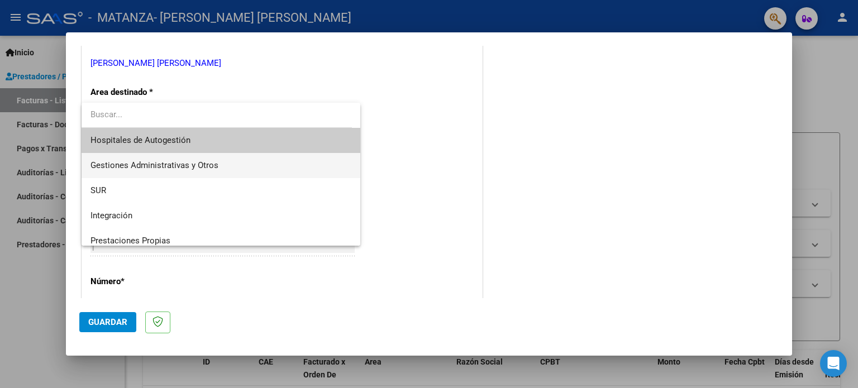
scroll to position [83, 0]
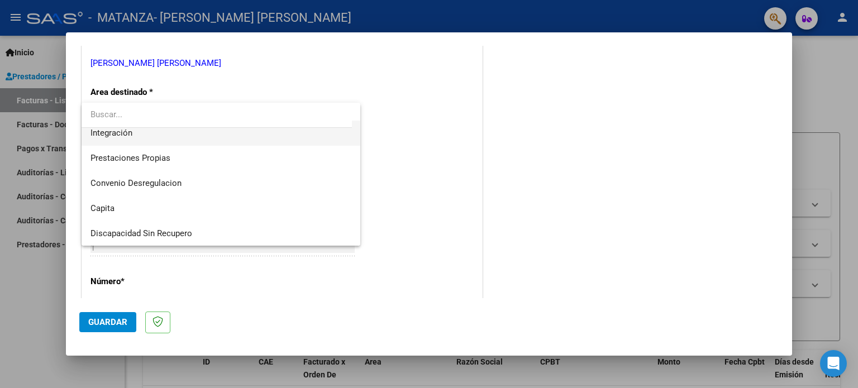
click at [204, 136] on span "Integración" at bounding box center [220, 133] width 261 height 25
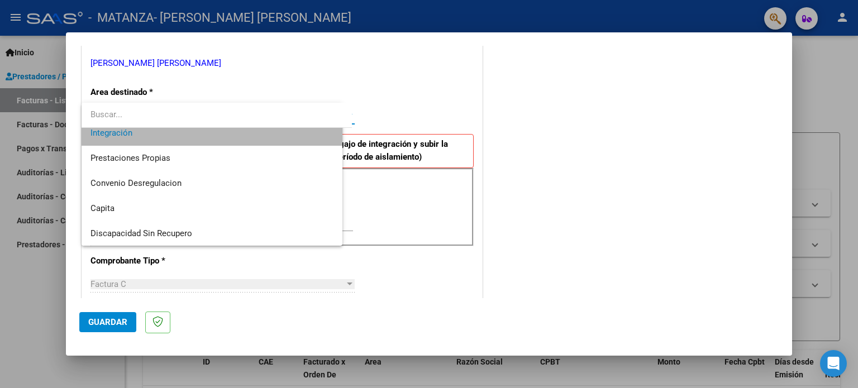
scroll to position [75, 0]
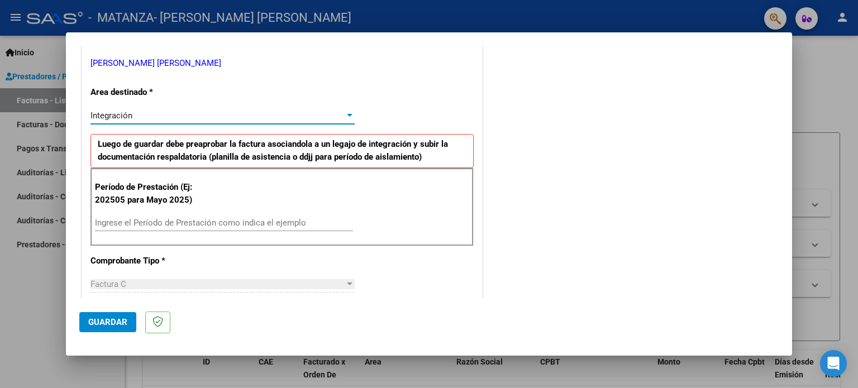
click at [212, 216] on div "Ingrese el Período de Prestación como indica el ejemplo" at bounding box center [224, 222] width 258 height 17
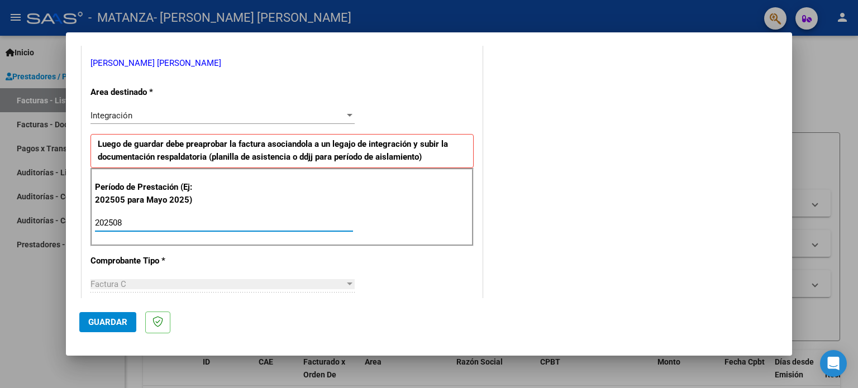
type input "202508"
click at [121, 325] on span "Guardar" at bounding box center [107, 322] width 39 height 10
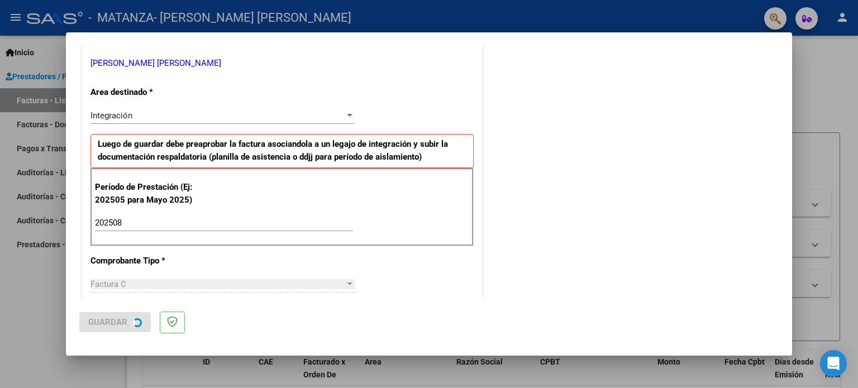
scroll to position [0, 0]
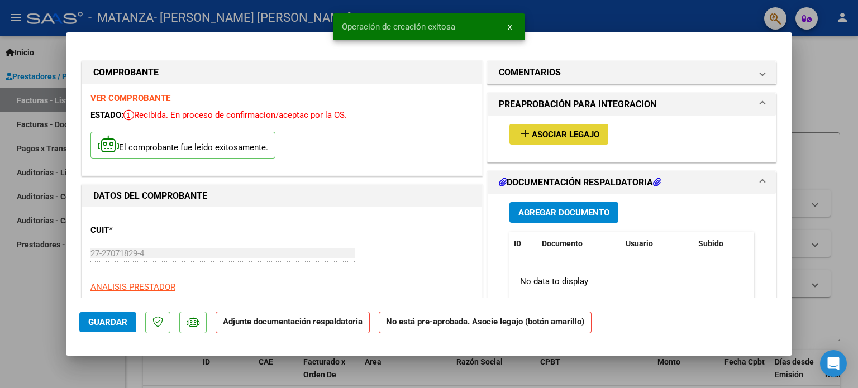
click at [544, 125] on button "add Asociar Legajo" at bounding box center [558, 134] width 99 height 21
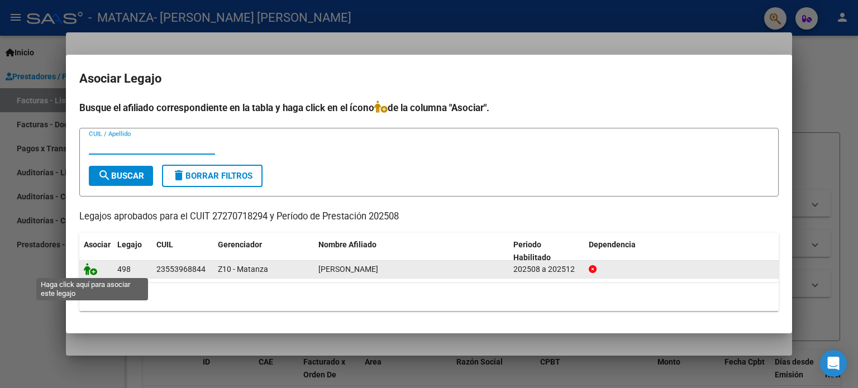
click at [90, 266] on icon at bounding box center [90, 269] width 13 height 12
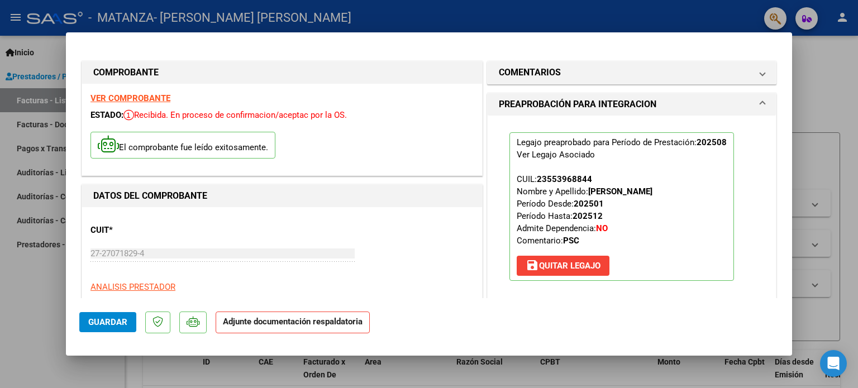
scroll to position [223, 0]
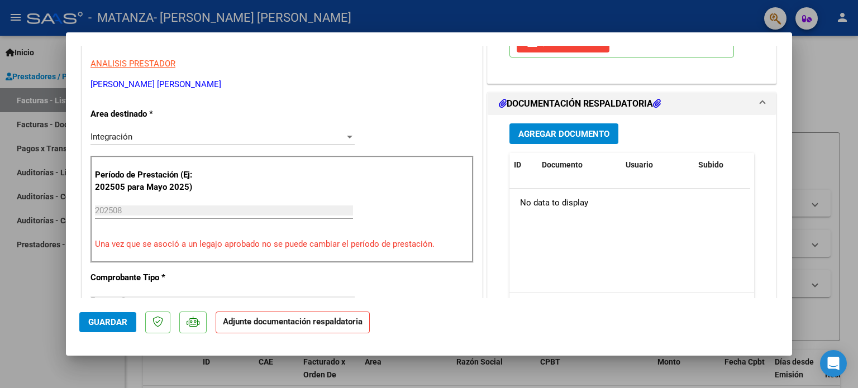
click at [530, 134] on span "Agregar Documento" at bounding box center [563, 134] width 91 height 10
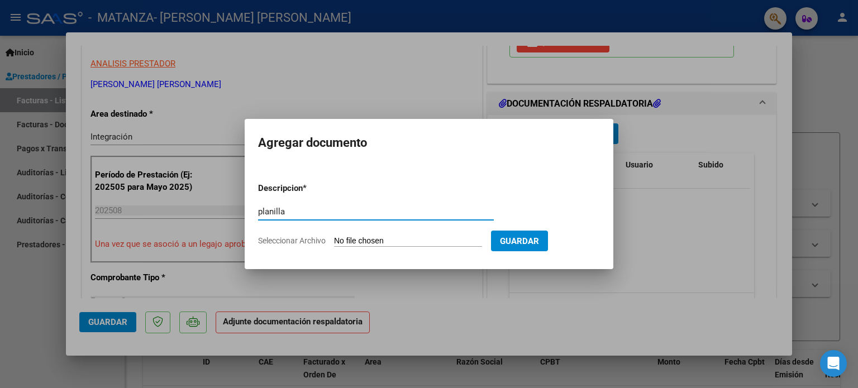
type input "planilla"
click at [406, 240] on input "Seleccionar Archivo" at bounding box center [408, 241] width 148 height 11
type input "C:\fakepath\[PERSON_NAME].pdf"
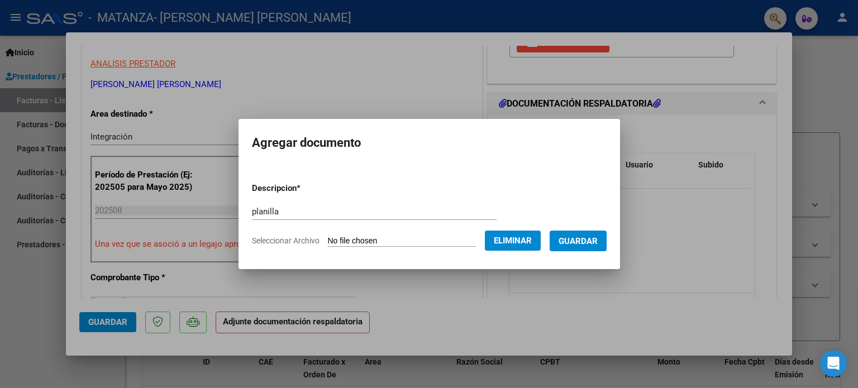
click at [585, 234] on button "Guardar" at bounding box center [578, 241] width 57 height 21
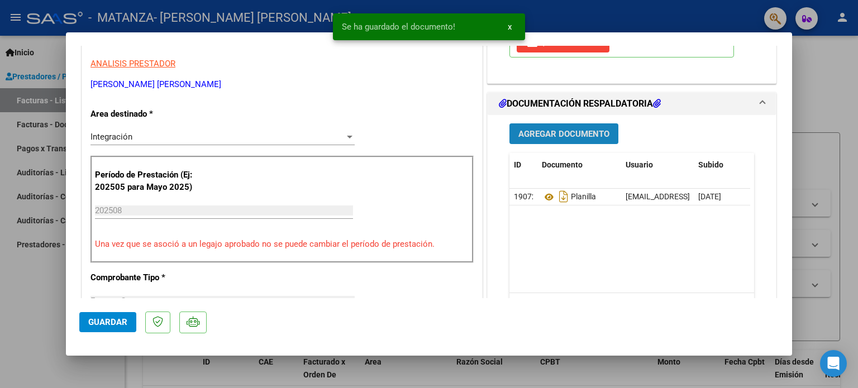
click at [554, 139] on button "Agregar Documento" at bounding box center [563, 133] width 109 height 21
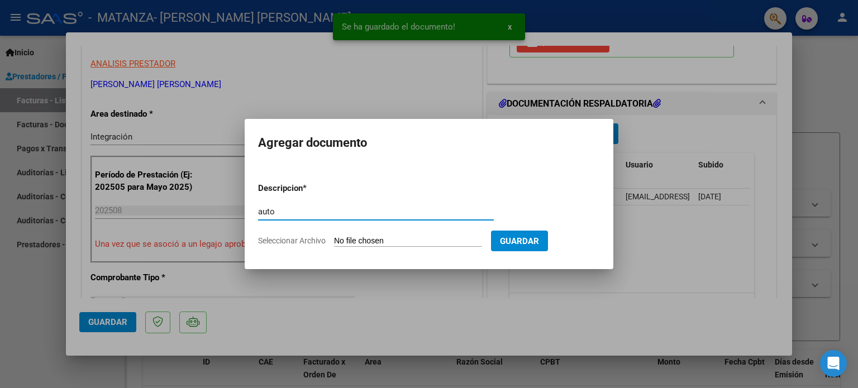
type input "auto"
click at [405, 230] on div "auto Escriba aquí una descripcion" at bounding box center [376, 216] width 236 height 27
click at [406, 245] on input "Seleccionar Archivo" at bounding box center [408, 241] width 148 height 11
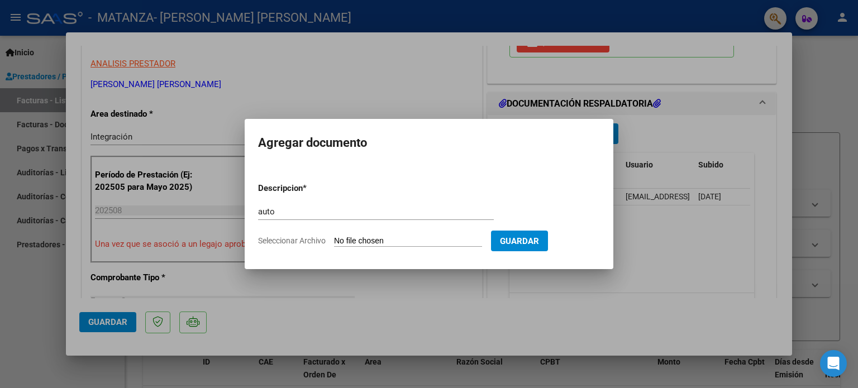
type input "C:\fakepath\AUTO-TERAPIAS.pdf"
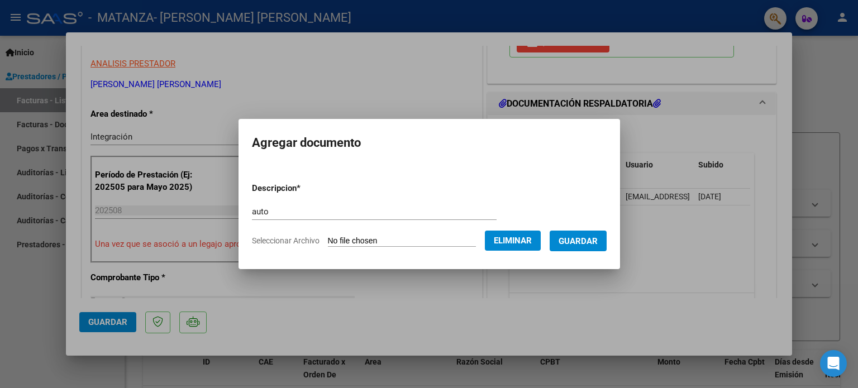
click at [584, 246] on span "Guardar" at bounding box center [578, 241] width 39 height 10
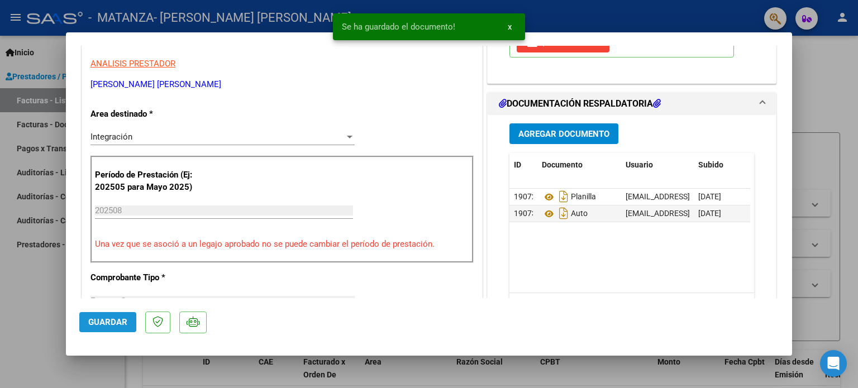
click at [102, 318] on span "Guardar" at bounding box center [107, 322] width 39 height 10
